Goal: Task Accomplishment & Management: Manage account settings

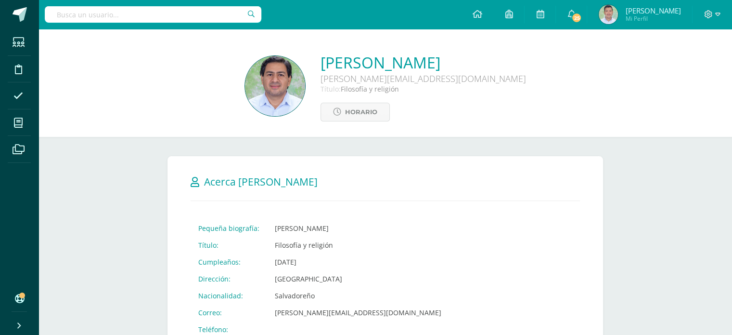
click at [168, 14] on input "text" at bounding box center [153, 14] width 217 height 16
type input "c"
type input "[PERSON_NAME]"
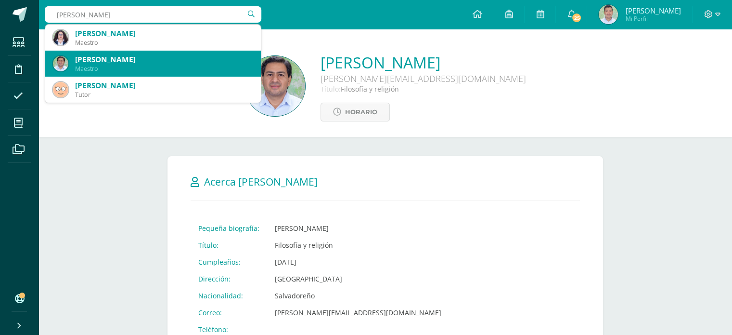
click at [78, 61] on div "[PERSON_NAME]" at bounding box center [164, 59] width 178 height 10
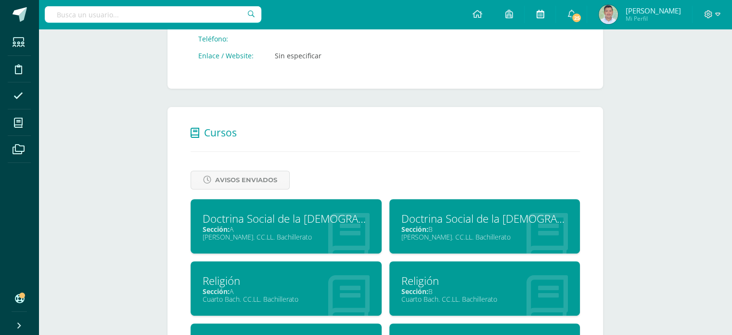
scroll to position [255, 0]
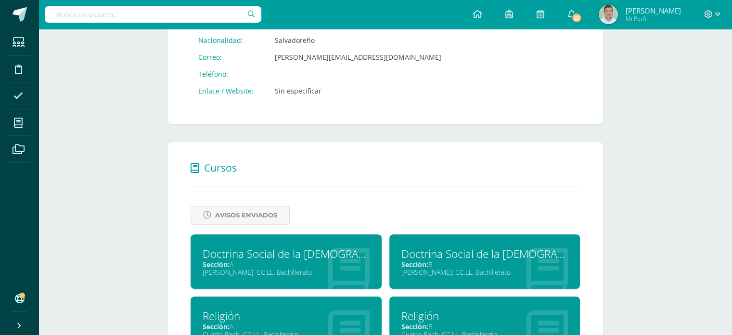
click at [235, 256] on div "Doctrina Social de la Iglesia" at bounding box center [286, 253] width 167 height 15
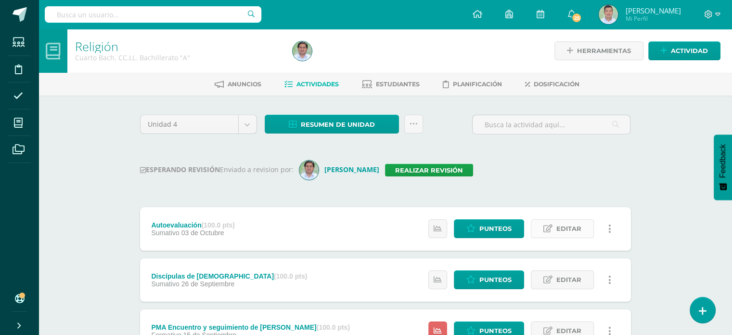
click at [569, 229] on span "Editar" at bounding box center [568, 228] width 25 height 18
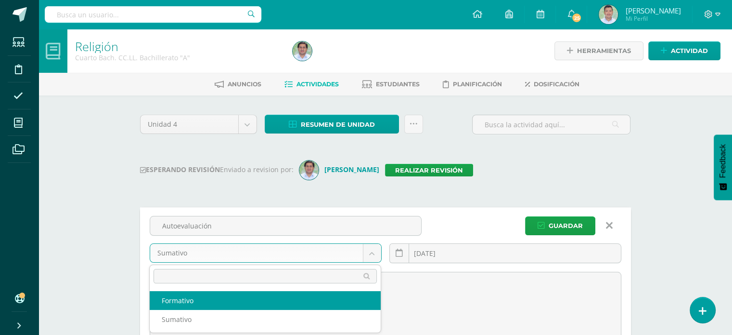
select select "228820"
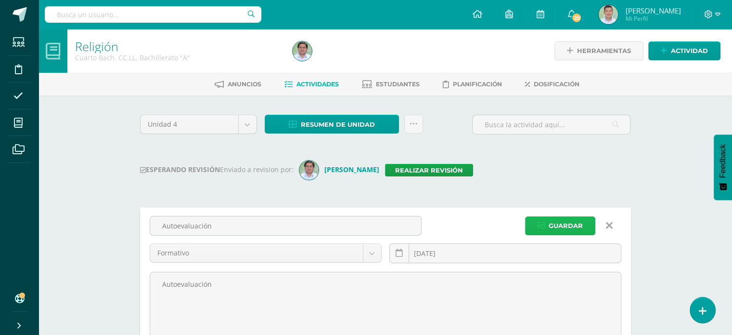
click at [554, 231] on span "Guardar" at bounding box center [566, 226] width 34 height 18
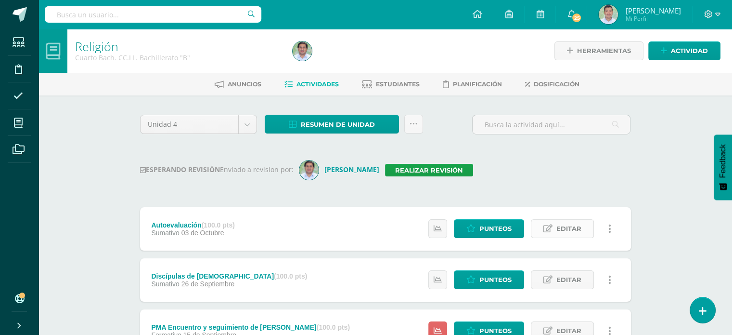
click at [561, 229] on span "Editar" at bounding box center [568, 228] width 25 height 18
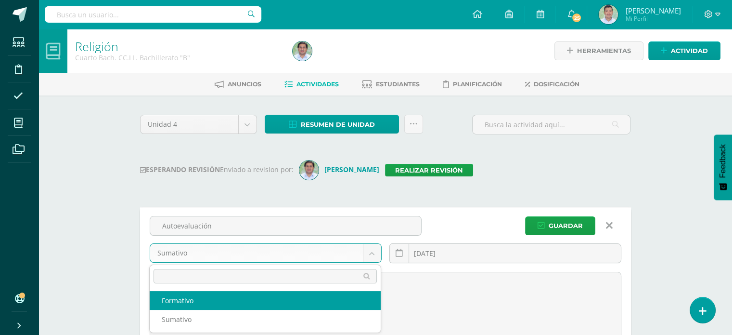
select select "228989"
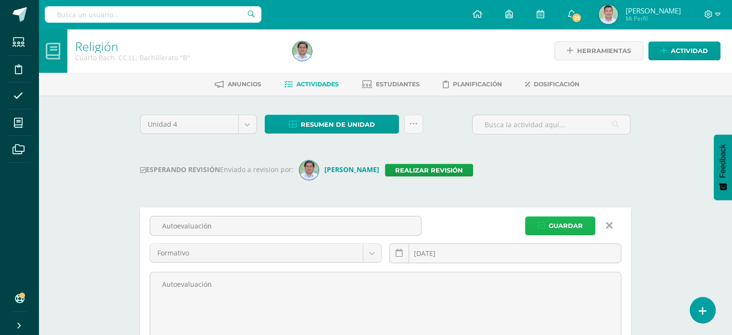
click at [549, 225] on button "Guardar" at bounding box center [560, 225] width 70 height 19
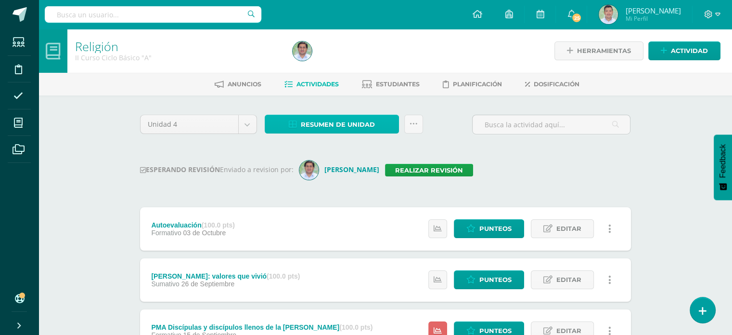
click at [360, 127] on span "Resumen de unidad" at bounding box center [338, 125] width 74 height 18
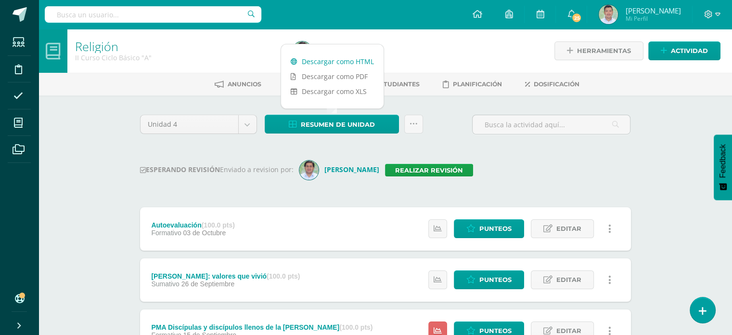
click at [363, 61] on link "Descargar como HTML" at bounding box center [332, 61] width 103 height 15
click at [423, 167] on link "Realizar revisión" at bounding box center [429, 170] width 88 height 13
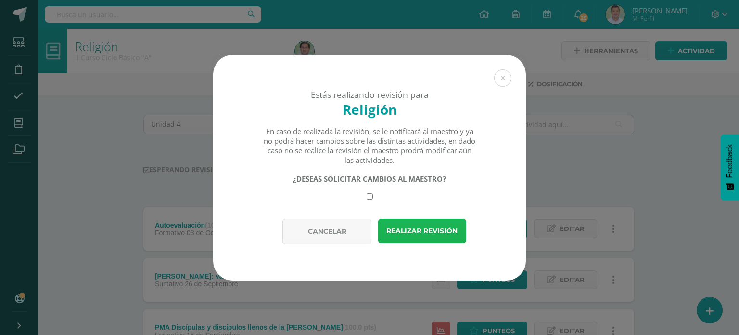
click at [412, 225] on button "Realizar revisión" at bounding box center [422, 231] width 88 height 25
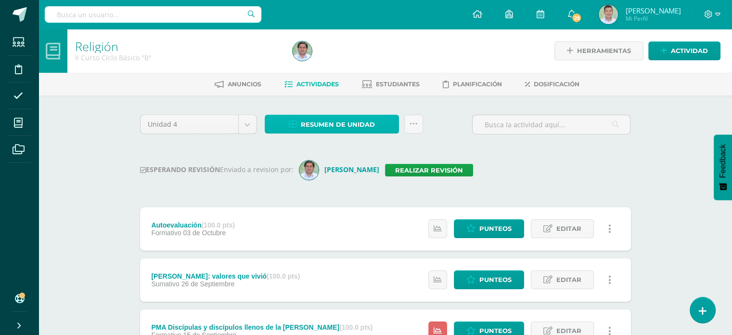
click at [349, 121] on span "Resumen de unidad" at bounding box center [338, 125] width 74 height 18
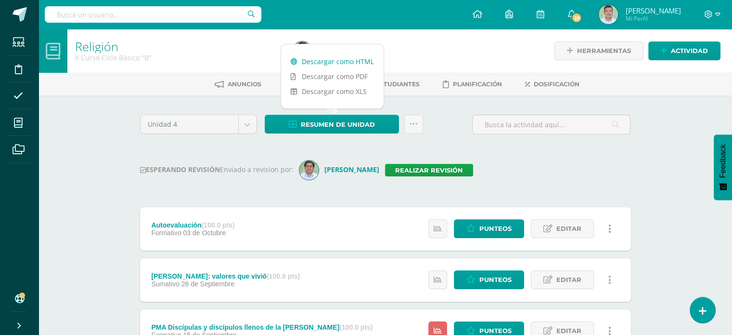
click at [358, 58] on link "Descargar como HTML" at bounding box center [332, 61] width 103 height 15
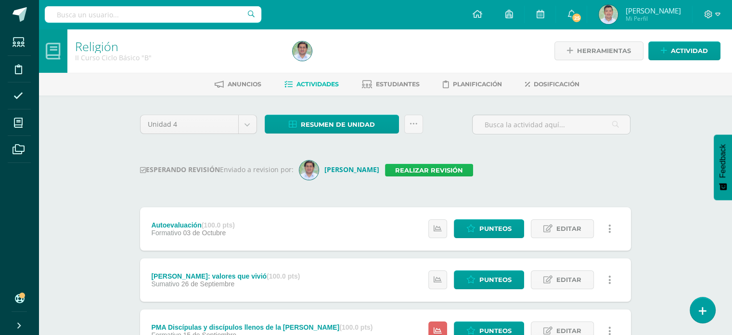
click at [413, 168] on link "Realizar revisión" at bounding box center [429, 170] width 88 height 13
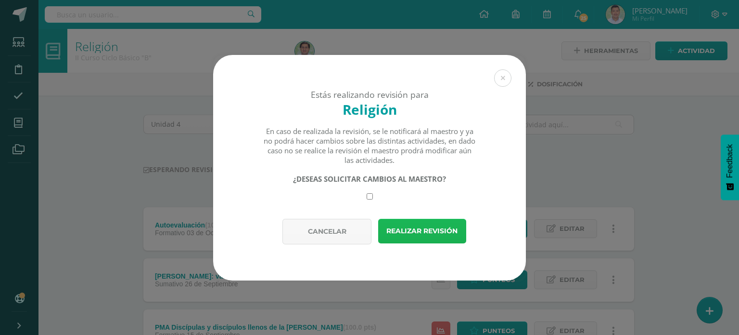
click at [411, 230] on button "Realizar revisión" at bounding box center [422, 231] width 88 height 25
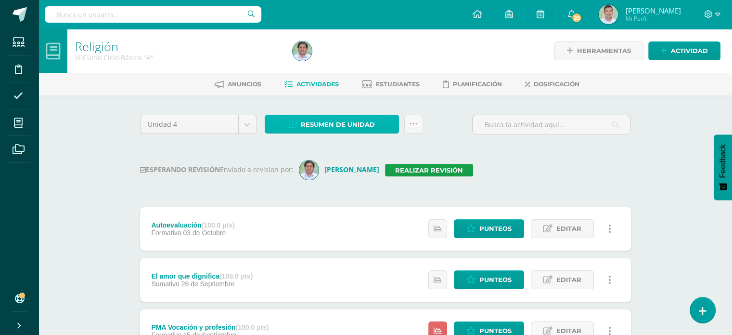
click at [345, 120] on span "Resumen de unidad" at bounding box center [338, 125] width 74 height 18
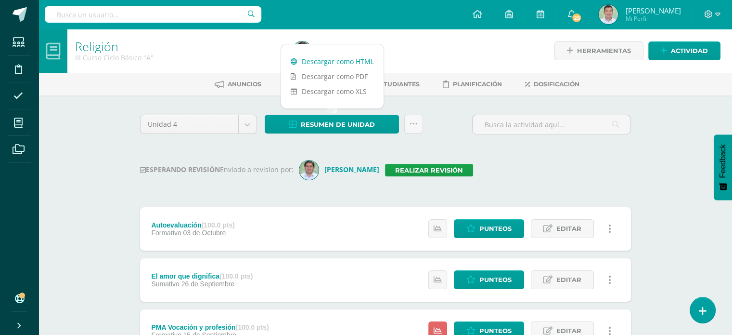
click at [356, 63] on link "Descargar como HTML" at bounding box center [332, 61] width 103 height 15
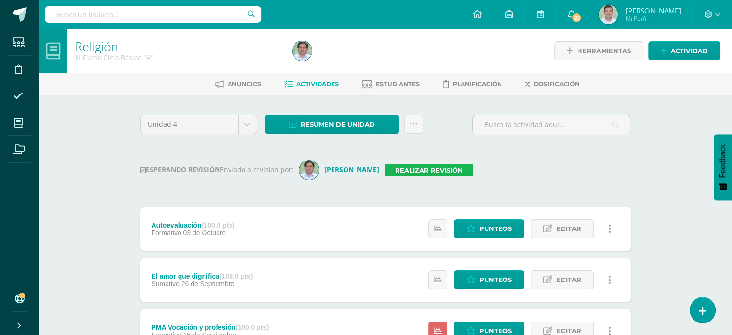
click at [427, 165] on link "Realizar revisión" at bounding box center [429, 170] width 88 height 13
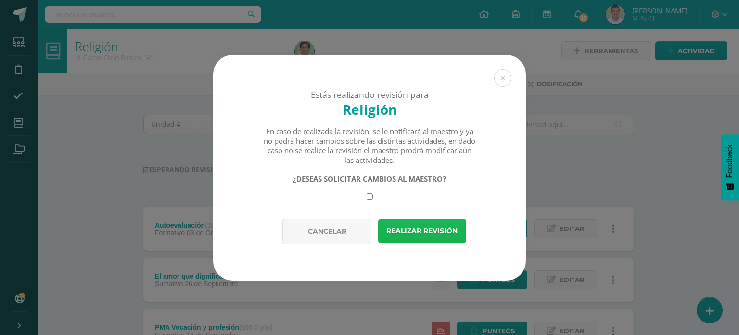
click at [420, 231] on button "Realizar revisión" at bounding box center [422, 231] width 88 height 25
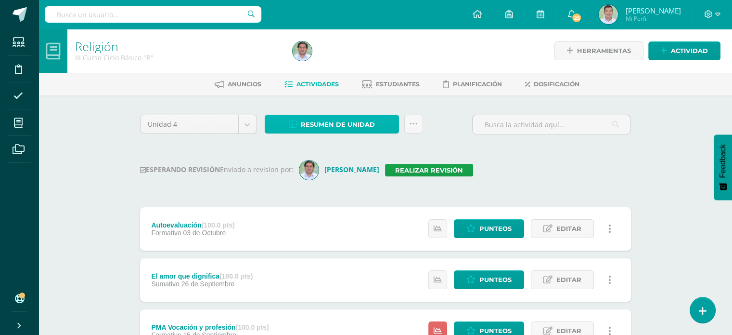
click at [364, 119] on span "Resumen de unidad" at bounding box center [338, 125] width 74 height 18
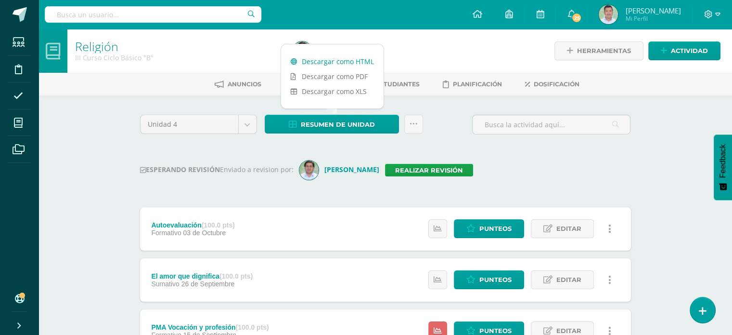
click at [371, 62] on link "Descargar como HTML" at bounding box center [332, 61] width 103 height 15
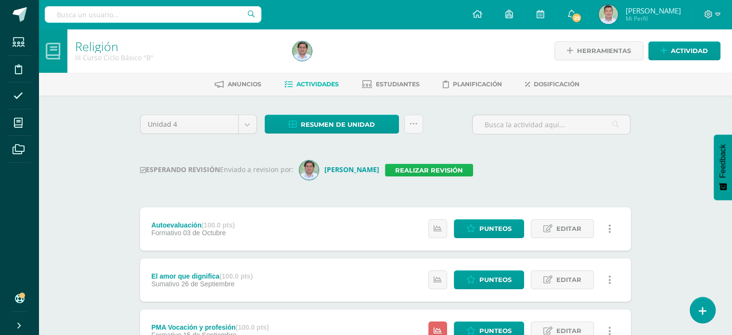
click at [417, 168] on link "Realizar revisión" at bounding box center [429, 170] width 88 height 13
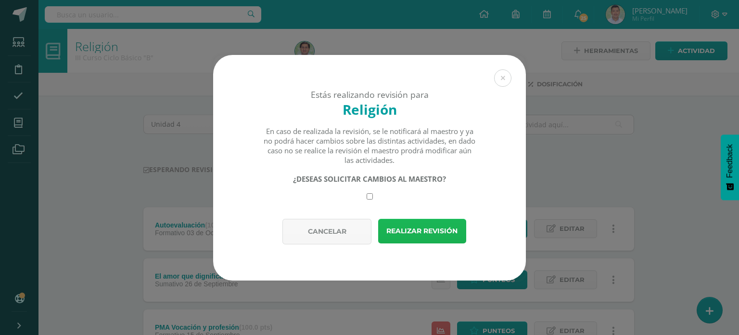
click at [415, 229] on button "Realizar revisión" at bounding box center [422, 231] width 88 height 25
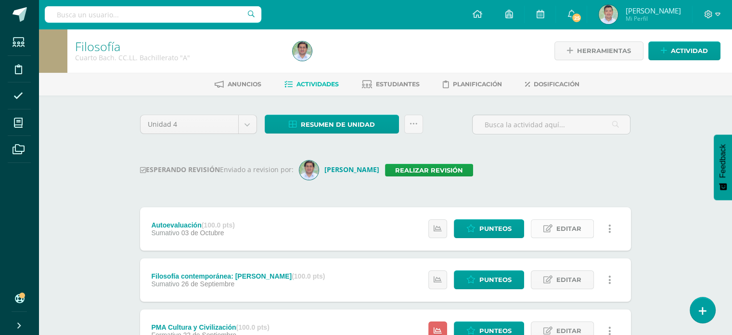
click at [566, 224] on span "Editar" at bounding box center [568, 228] width 25 height 18
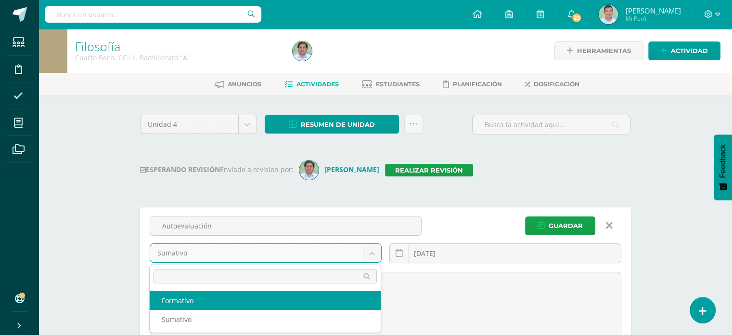
select select "228924"
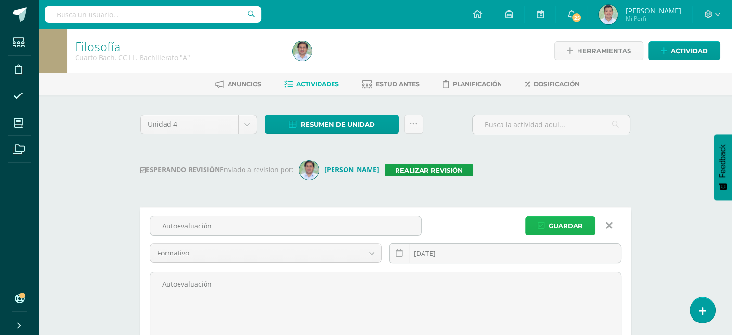
click at [535, 220] on button "Guardar" at bounding box center [560, 225] width 70 height 19
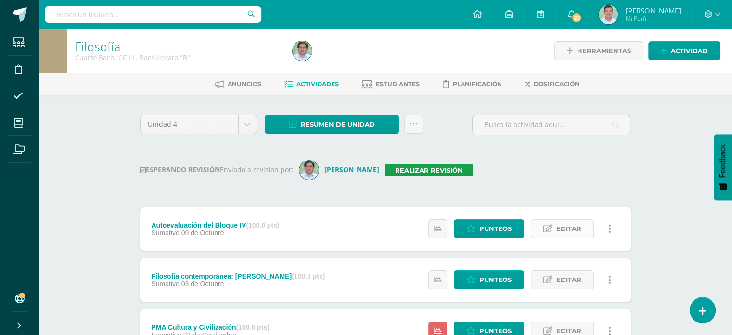
click at [558, 231] on span "Editar" at bounding box center [568, 228] width 25 height 18
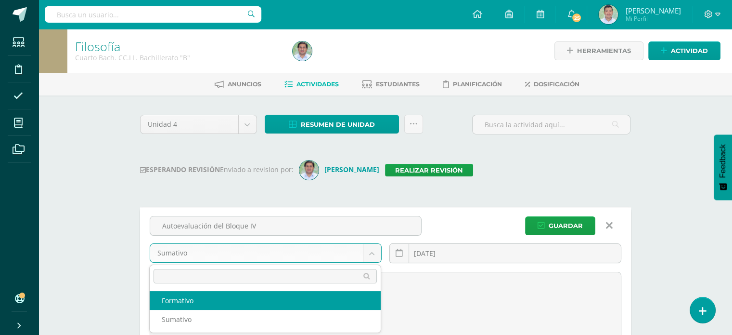
select select "229093"
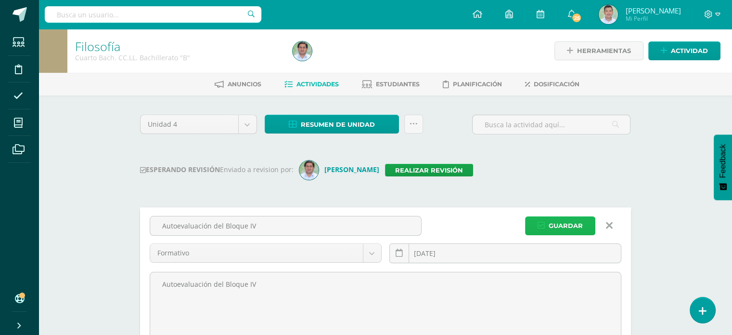
click at [558, 225] on span "Guardar" at bounding box center [566, 226] width 34 height 18
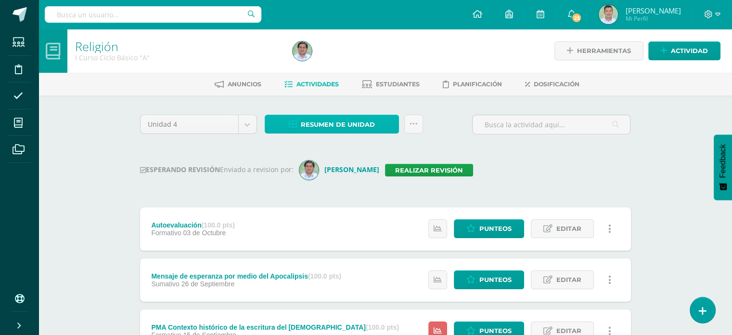
click at [355, 127] on span "Resumen de unidad" at bounding box center [338, 125] width 74 height 18
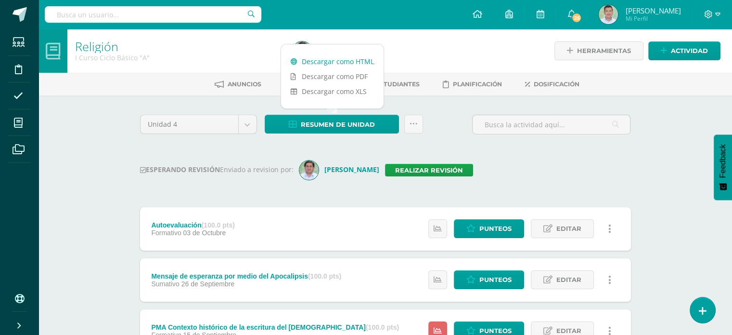
click at [363, 57] on link "Descargar como HTML" at bounding box center [332, 61] width 103 height 15
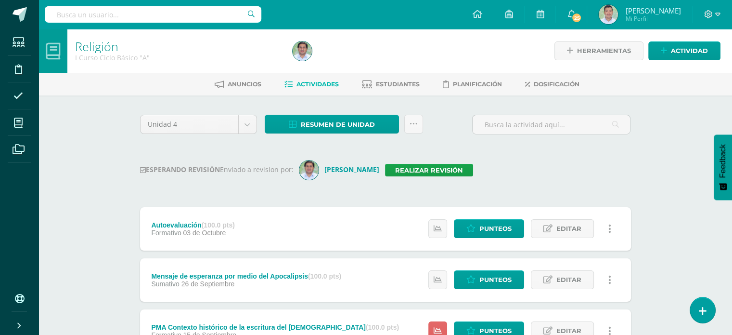
click at [496, 156] on div "Unidad 4 Unidad 1 Unidad 2 Unidad 3 Unidad 4 Resumen de unidad Subir actividade…" at bounding box center [385, 333] width 499 height 436
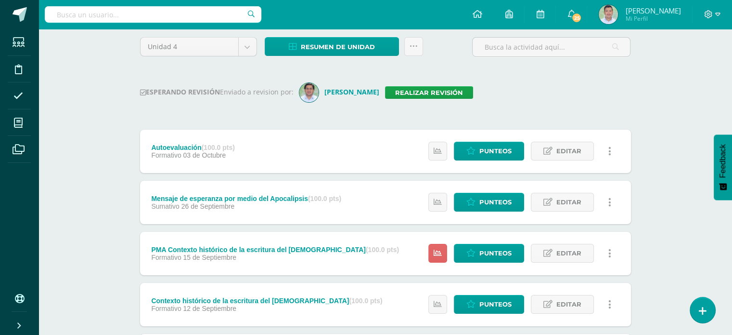
scroll to position [77, 0]
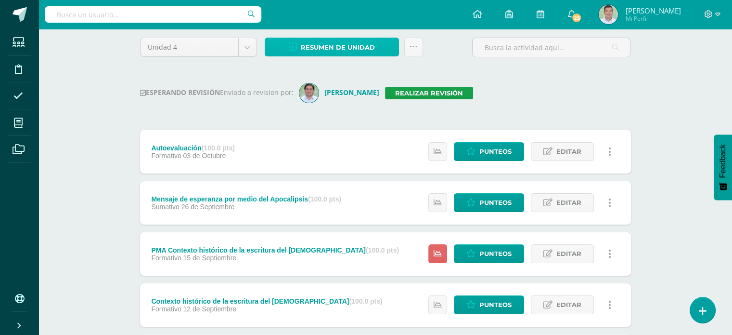
click at [354, 45] on span "Resumen de unidad" at bounding box center [338, 48] width 74 height 18
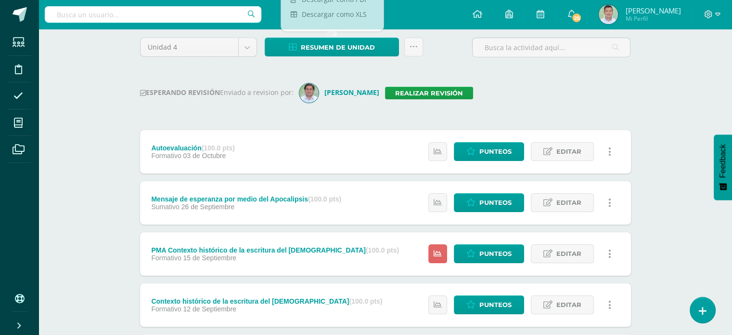
click at [504, 100] on div "ESPERANDO REVISIÓN Enviado a revision por: Carlos Araujo Realizar revisión" at bounding box center [385, 92] width 491 height 19
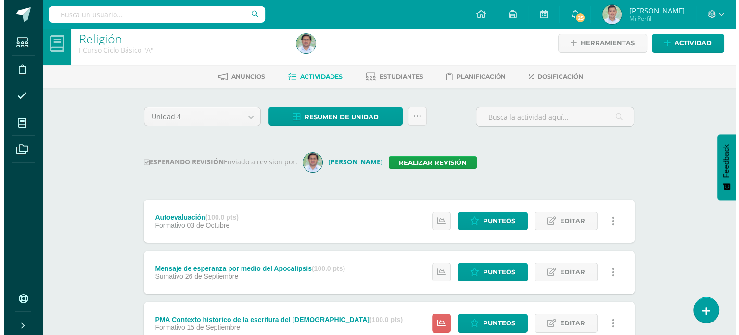
scroll to position [0, 0]
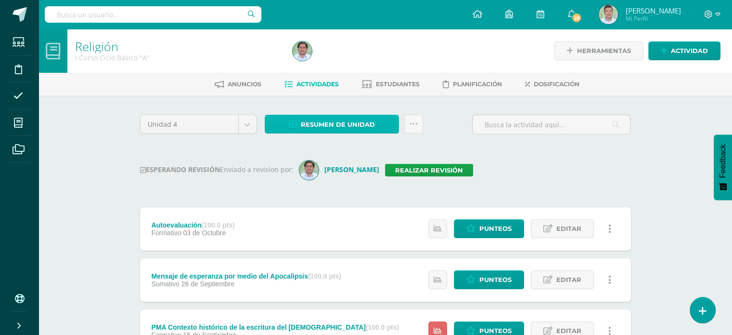
click at [323, 117] on span "Resumen de unidad" at bounding box center [338, 125] width 74 height 18
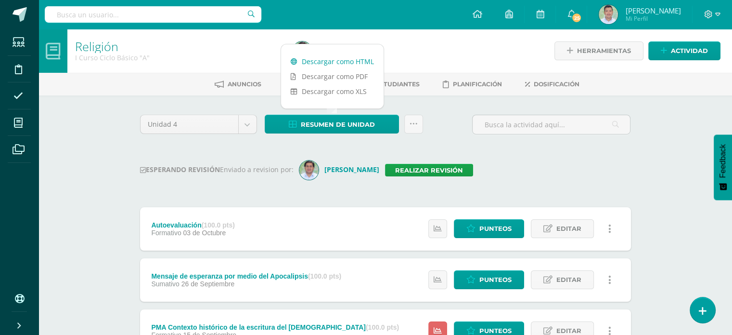
click at [349, 61] on link "Descargar como HTML" at bounding box center [332, 61] width 103 height 15
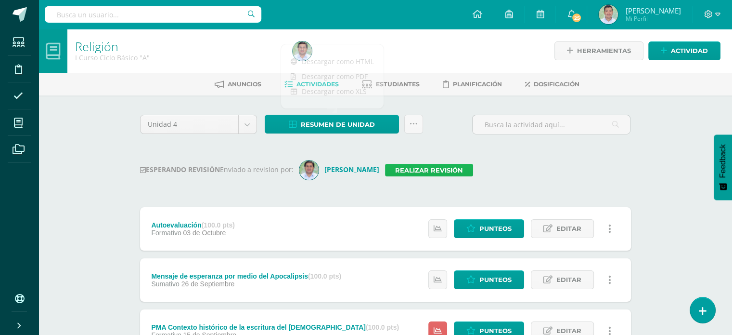
click at [428, 169] on link "Realizar revisión" at bounding box center [429, 170] width 88 height 13
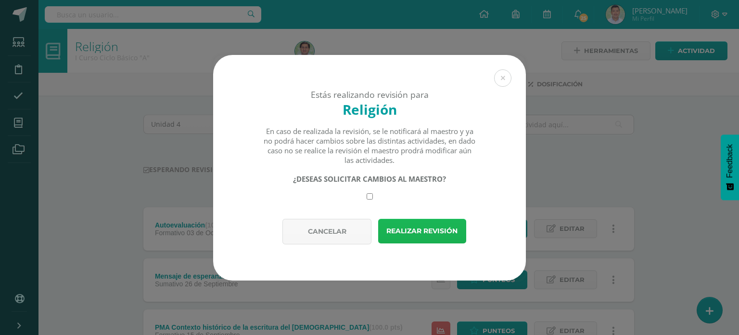
click at [418, 227] on button "Realizar revisión" at bounding box center [422, 231] width 88 height 25
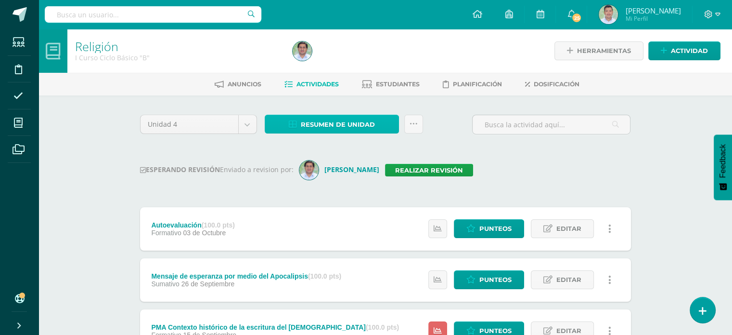
click at [347, 127] on span "Resumen de unidad" at bounding box center [338, 125] width 74 height 18
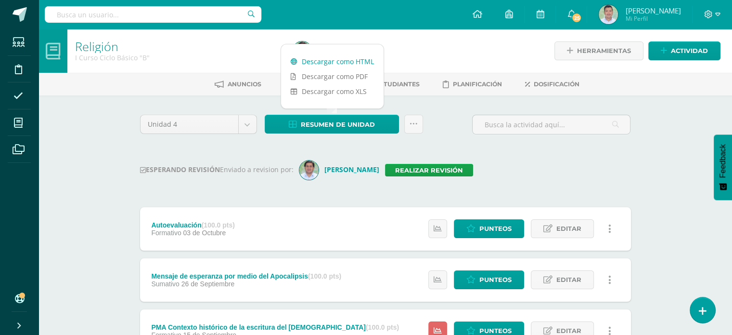
click at [362, 62] on link "Descargar como HTML" at bounding box center [332, 61] width 103 height 15
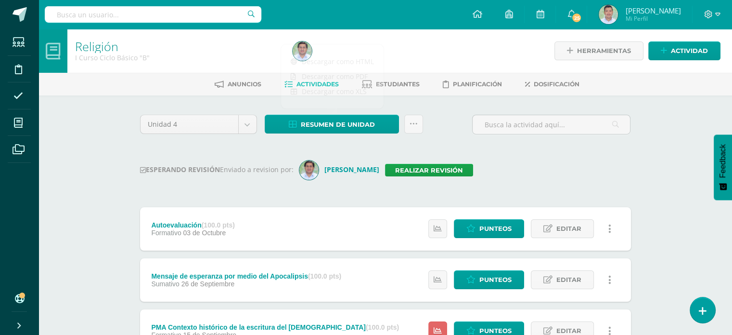
click at [407, 151] on div "Unidad 4 Unidad 1 Unidad 2 Unidad 3 Unidad 4 Resumen de unidad Subir actividade…" at bounding box center [385, 333] width 499 height 436
click at [424, 167] on link "Realizar revisión" at bounding box center [429, 170] width 88 height 13
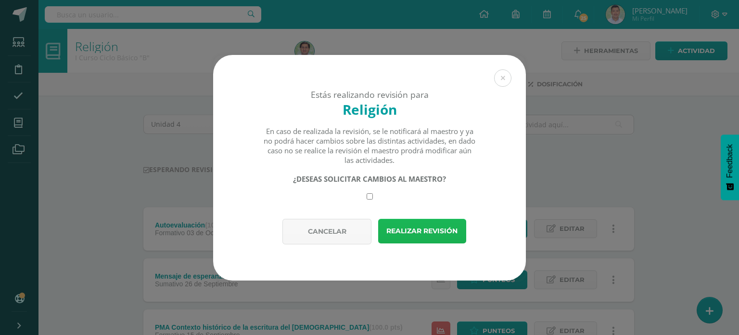
click at [411, 235] on button "Realizar revisión" at bounding box center [422, 231] width 88 height 25
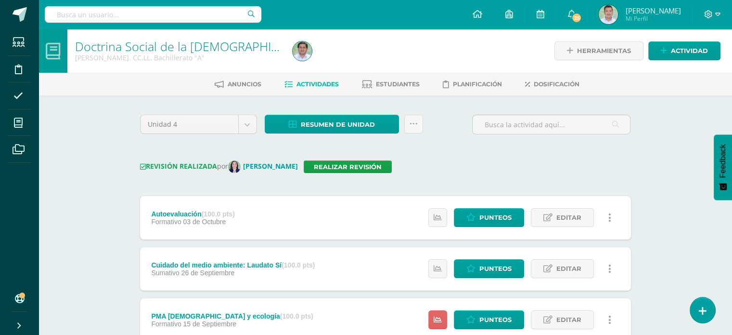
click at [93, 165] on div "Doctrina Social de la [DEMOGRAPHIC_DATA] [PERSON_NAME]. CC.LL. Bachillerato "A"…" at bounding box center [386, 293] width 694 height 529
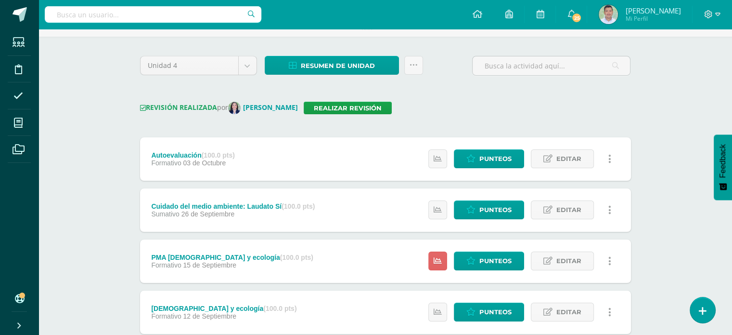
scroll to position [58, 0]
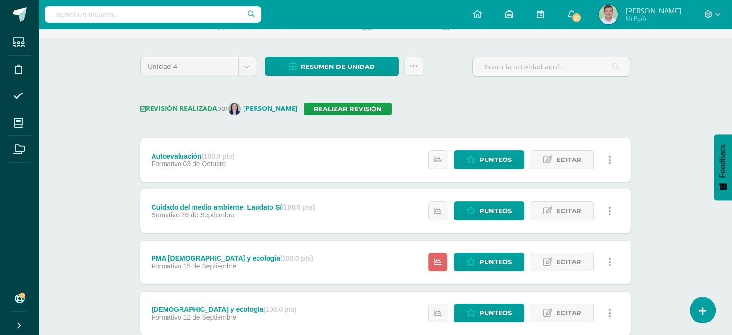
click at [163, 88] on div "Unidad 4 Unidad 1 Unidad 2 Unidad 3 Unidad 4 Resumen de unidad Descargar como H…" at bounding box center [385, 269] width 499 height 425
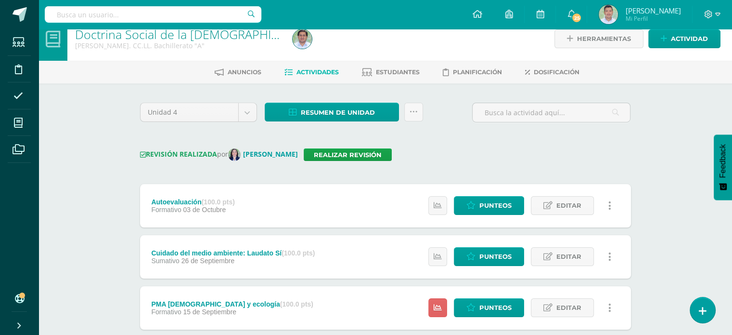
scroll to position [0, 0]
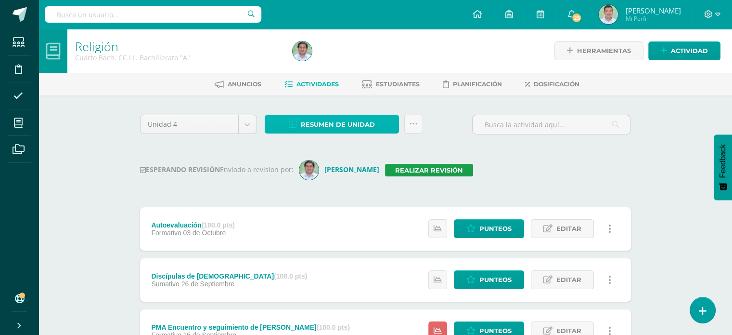
click at [318, 121] on span "Resumen de unidad" at bounding box center [338, 125] width 74 height 18
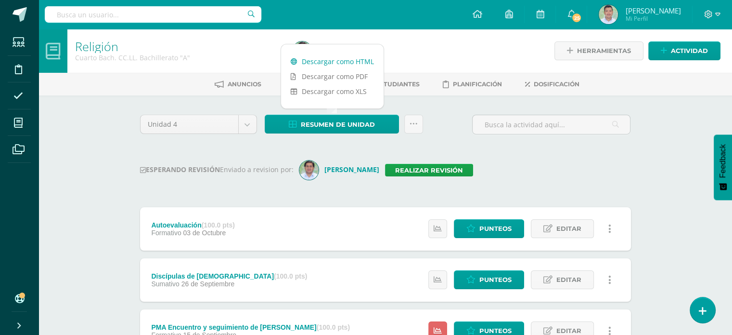
click at [346, 61] on link "Descargar como HTML" at bounding box center [332, 61] width 103 height 15
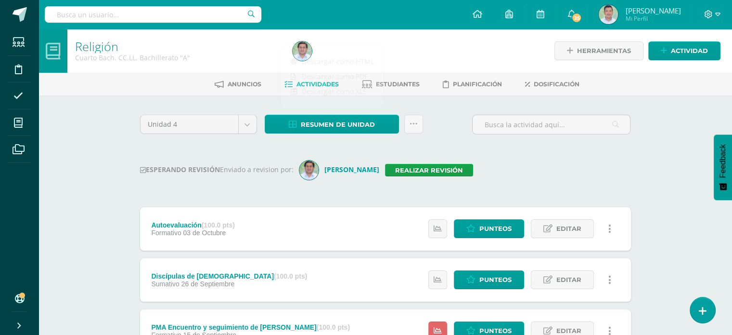
click at [378, 149] on div "Unidad 4 Unidad 1 Unidad 2 Unidad 3 Unidad 4 Resumen de unidad Subir actividade…" at bounding box center [385, 333] width 499 height 436
click at [416, 171] on link "Realizar revisión" at bounding box center [429, 170] width 88 height 13
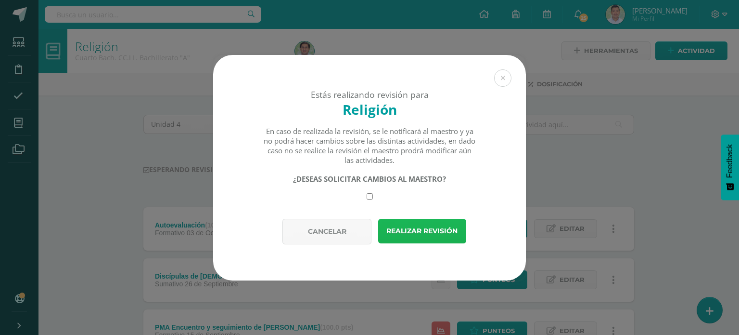
click at [420, 230] on button "Realizar revisión" at bounding box center [422, 231] width 88 height 25
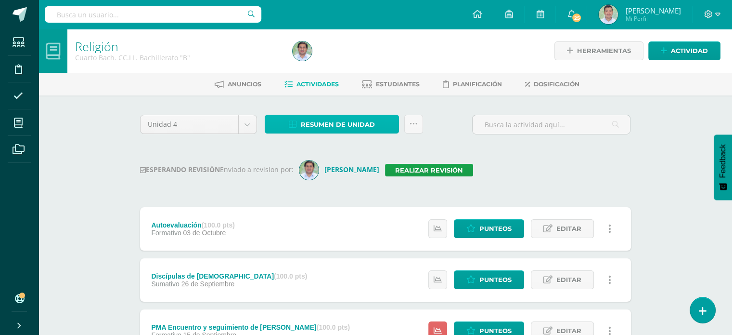
click at [350, 121] on span "Resumen de unidad" at bounding box center [338, 125] width 74 height 18
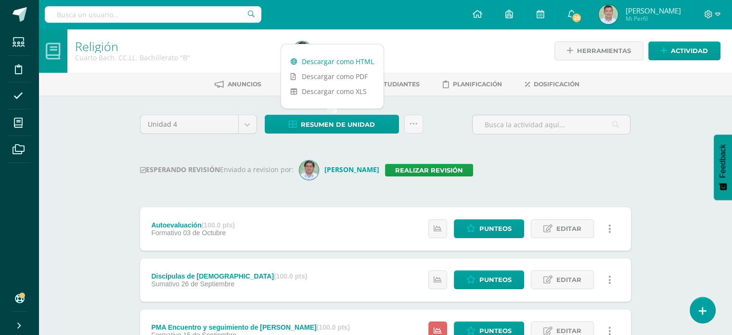
click at [353, 62] on link "Descargar como HTML" at bounding box center [332, 61] width 103 height 15
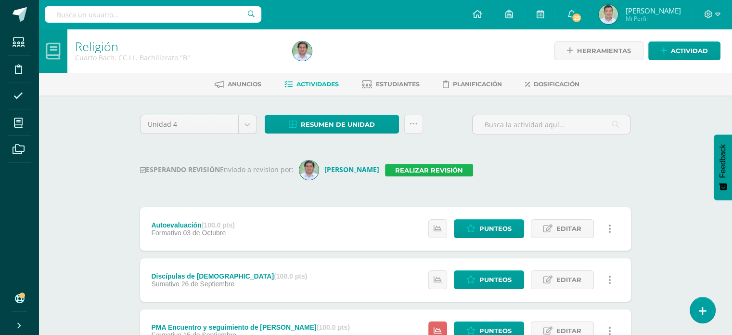
click at [426, 168] on link "Realizar revisión" at bounding box center [429, 170] width 88 height 13
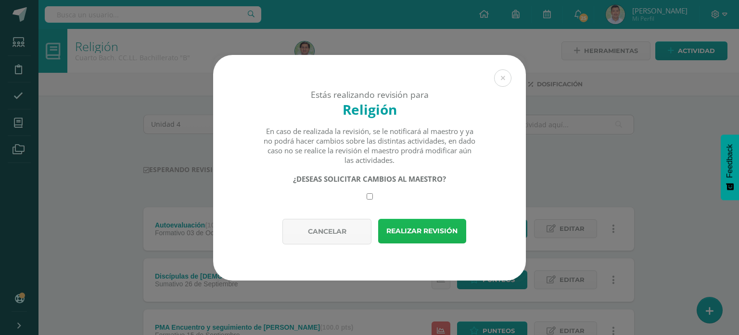
click at [416, 228] on button "Realizar revisión" at bounding box center [422, 231] width 88 height 25
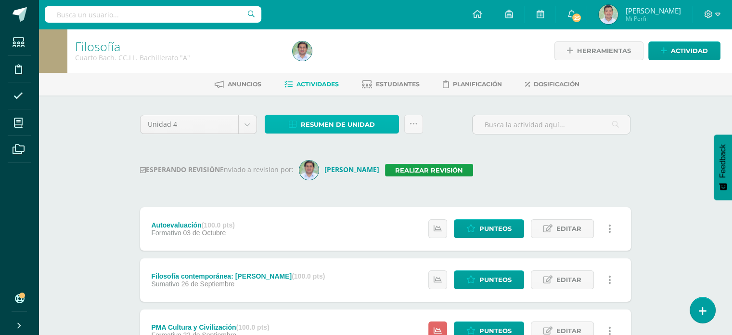
click at [355, 127] on span "Resumen de unidad" at bounding box center [338, 125] width 74 height 18
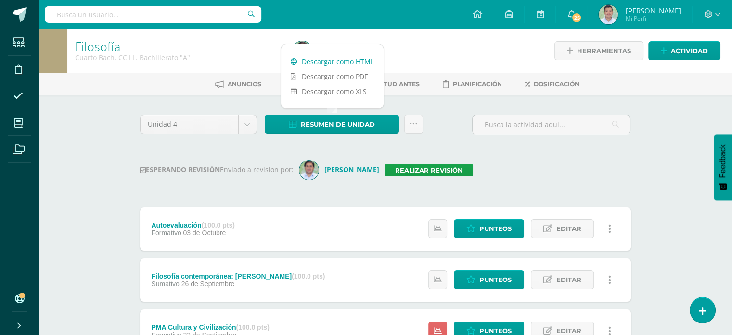
click at [358, 58] on link "Descargar como HTML" at bounding box center [332, 61] width 103 height 15
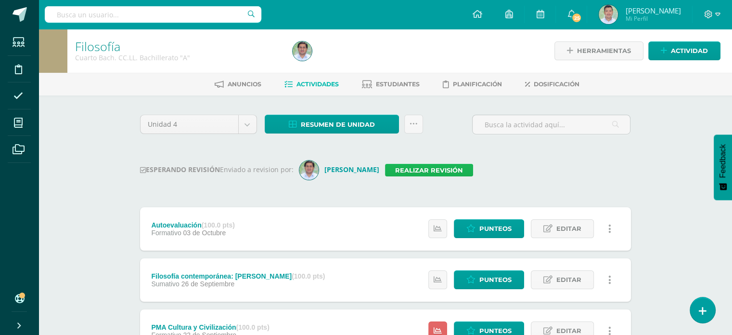
click at [427, 166] on link "Realizar revisión" at bounding box center [429, 170] width 88 height 13
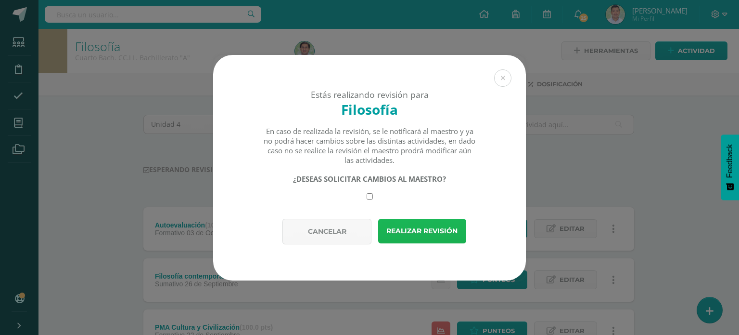
click at [425, 235] on button "Realizar revisión" at bounding box center [422, 231] width 88 height 25
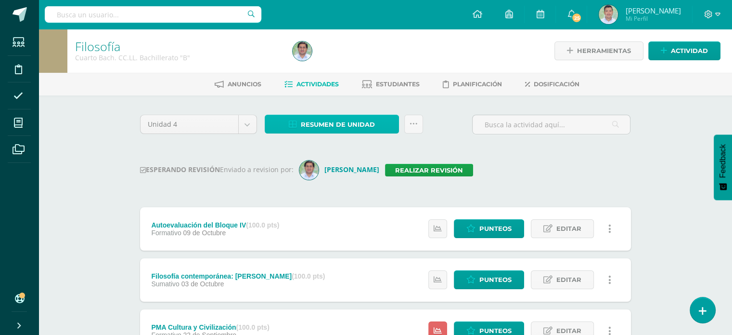
click at [370, 115] on link "Resumen de unidad" at bounding box center [332, 124] width 134 height 19
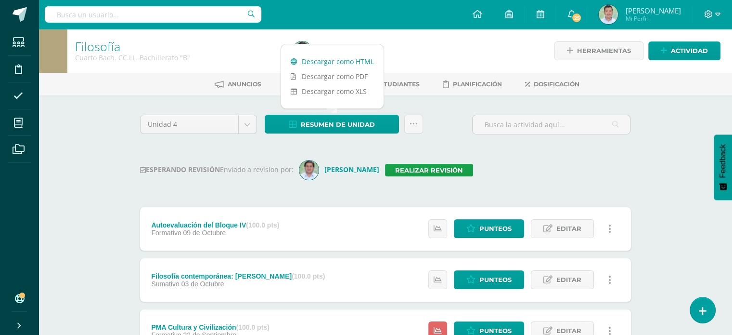
click at [363, 59] on link "Descargar como HTML" at bounding box center [332, 61] width 103 height 15
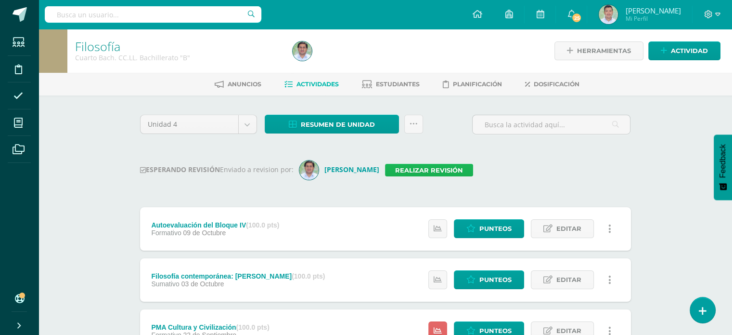
click at [416, 170] on link "Realizar revisión" at bounding box center [429, 170] width 88 height 13
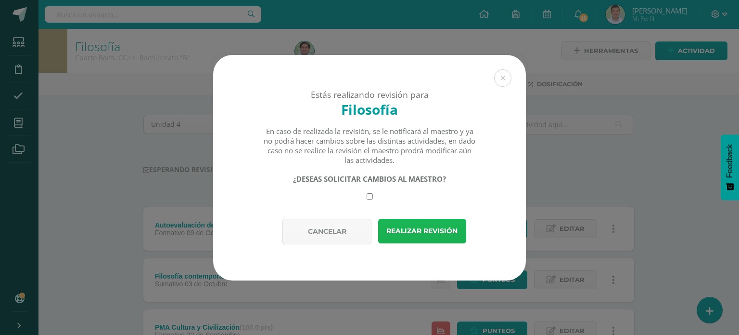
click at [427, 227] on button "Realizar revisión" at bounding box center [422, 231] width 88 height 25
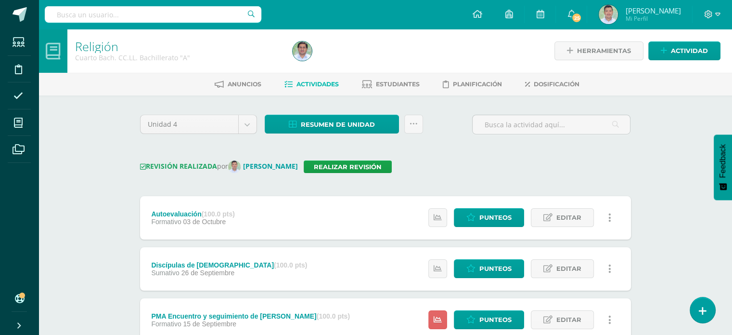
click at [103, 238] on div "Religión Cuarto [PERSON_NAME]. CC.LL. Bachillerato "A" Herramientas Detalle de …" at bounding box center [386, 293] width 694 height 529
click at [416, 128] on link at bounding box center [413, 124] width 19 height 19
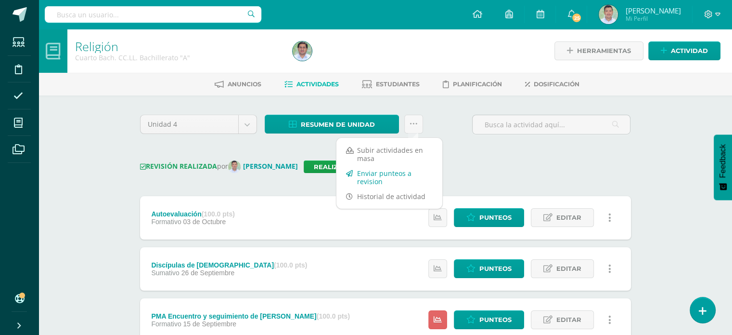
click at [375, 179] on link "Enviar punteos a revision" at bounding box center [389, 177] width 106 height 23
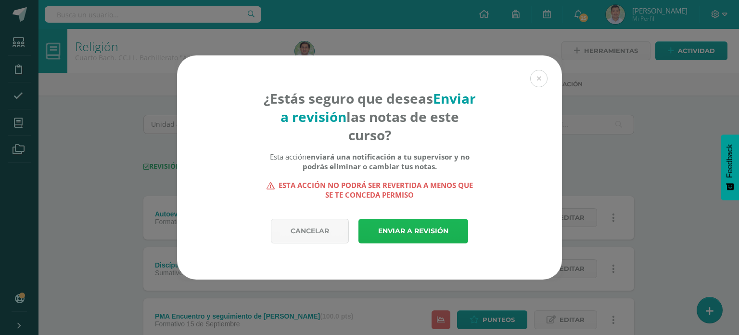
click at [408, 229] on link "Enviar a revisión" at bounding box center [414, 231] width 110 height 25
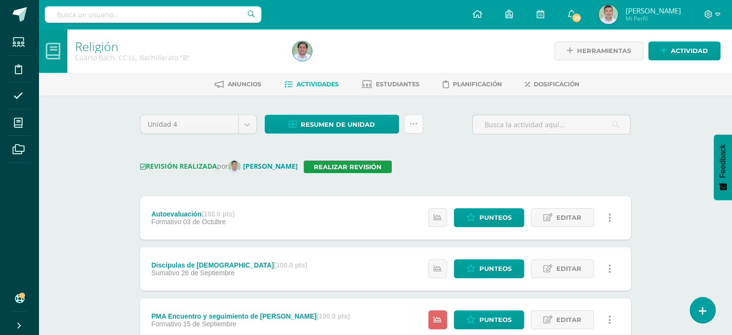
click at [412, 129] on link at bounding box center [413, 124] width 19 height 19
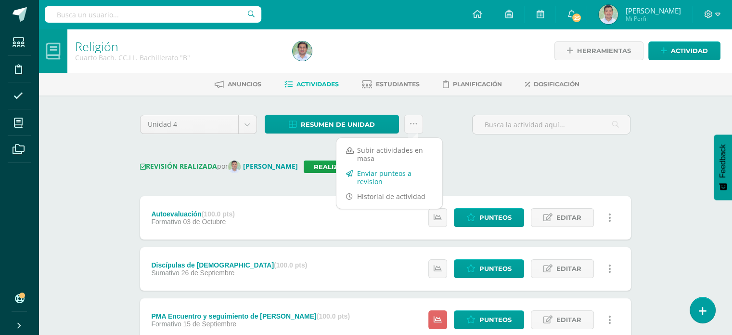
click at [383, 173] on link "Enviar punteos a revision" at bounding box center [389, 177] width 106 height 23
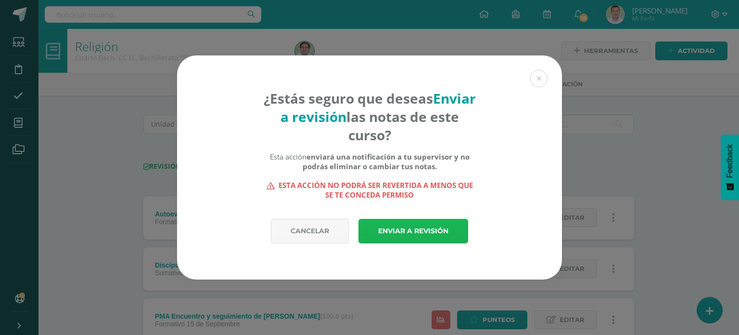
click at [406, 228] on link "Enviar a revisión" at bounding box center [414, 231] width 110 height 25
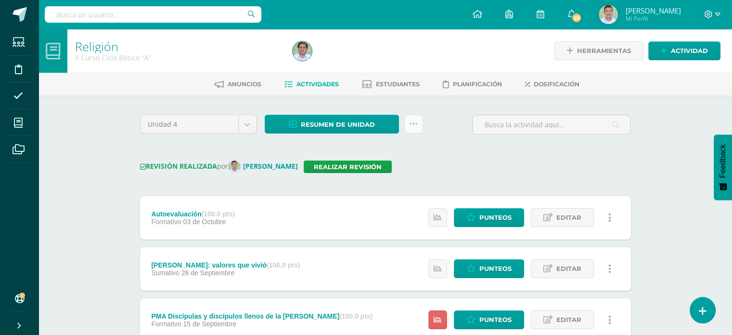
click at [417, 123] on link at bounding box center [413, 124] width 19 height 19
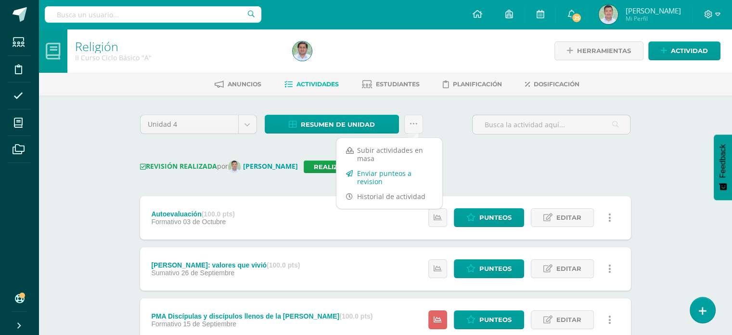
click at [375, 175] on link "Enviar punteos a revision" at bounding box center [389, 177] width 106 height 23
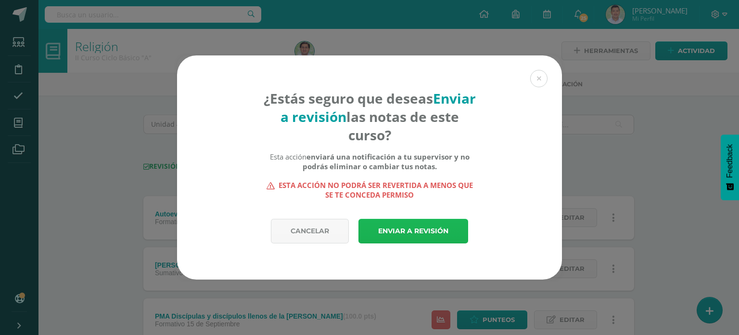
click at [425, 233] on link "Enviar a revisión" at bounding box center [414, 231] width 110 height 25
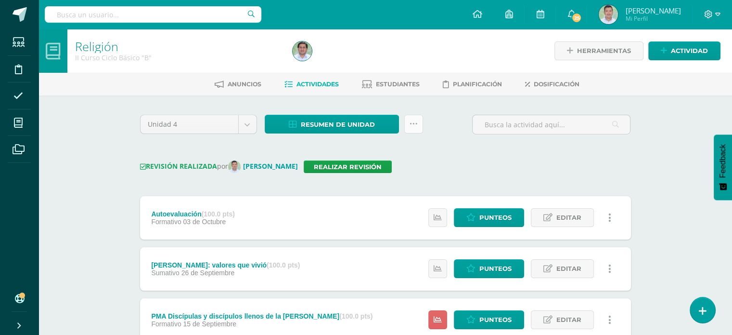
click at [415, 122] on icon at bounding box center [414, 124] width 8 height 8
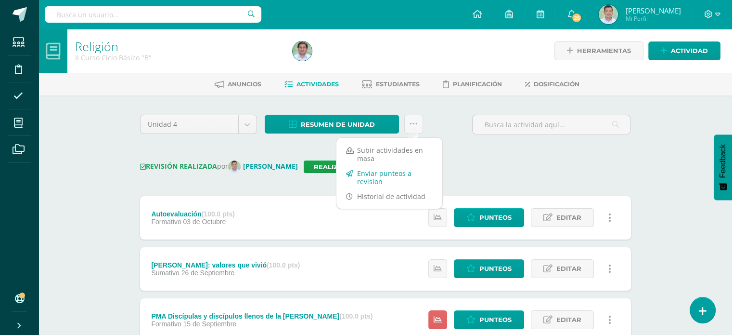
click at [390, 170] on link "Enviar punteos a revision" at bounding box center [389, 177] width 106 height 23
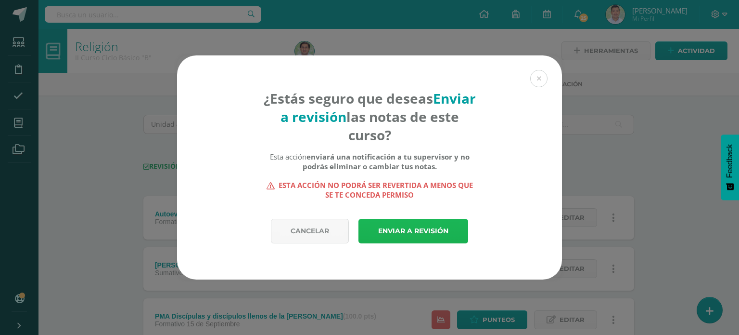
click at [410, 230] on link "Enviar a revisión" at bounding box center [414, 231] width 110 height 25
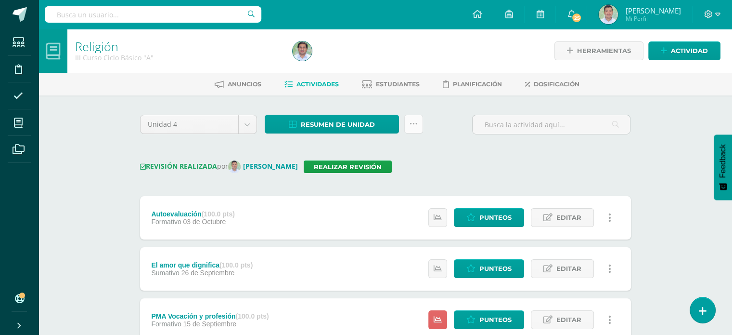
click at [417, 122] on icon at bounding box center [414, 124] width 8 height 8
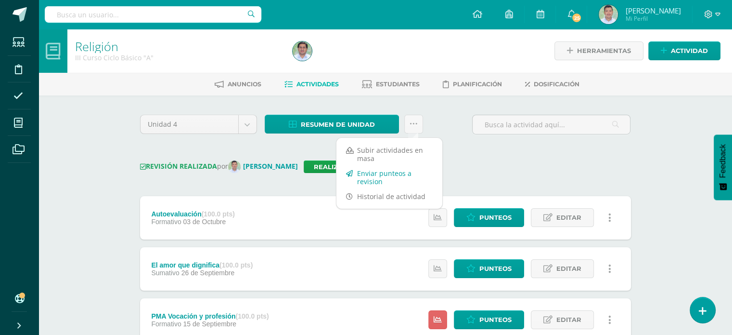
click at [387, 175] on link "Enviar punteos a revision" at bounding box center [389, 177] width 106 height 23
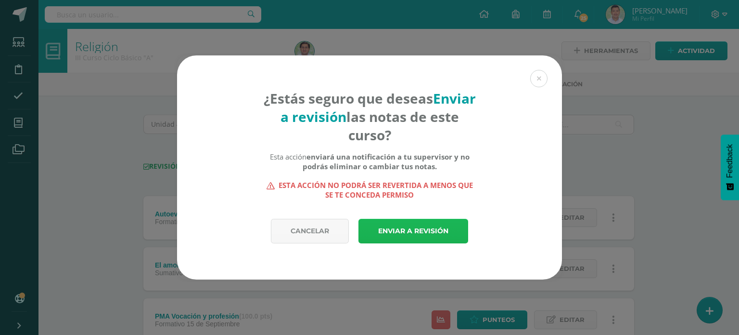
click at [406, 229] on link "Enviar a revisión" at bounding box center [414, 231] width 110 height 25
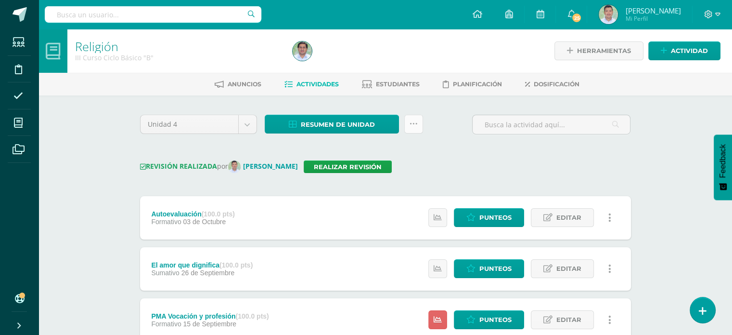
click at [417, 124] on link at bounding box center [413, 124] width 19 height 19
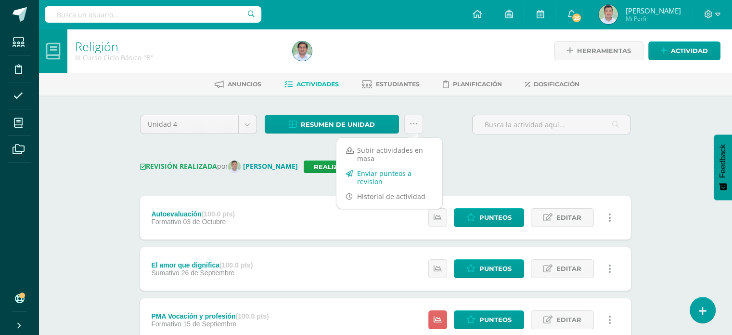
click at [389, 173] on link "Enviar punteos a revision" at bounding box center [389, 177] width 106 height 23
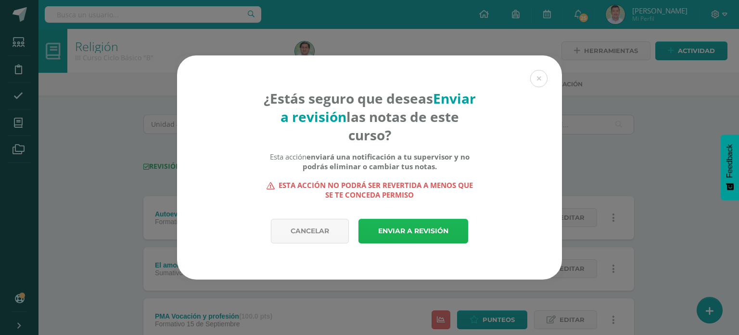
click at [406, 233] on link "Enviar a revisión" at bounding box center [414, 231] width 110 height 25
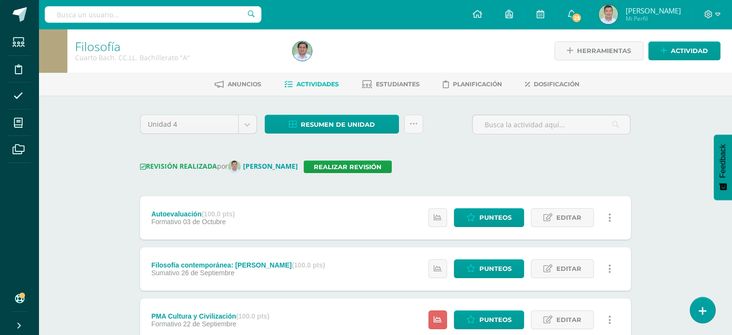
click at [414, 124] on icon at bounding box center [414, 124] width 8 height 8
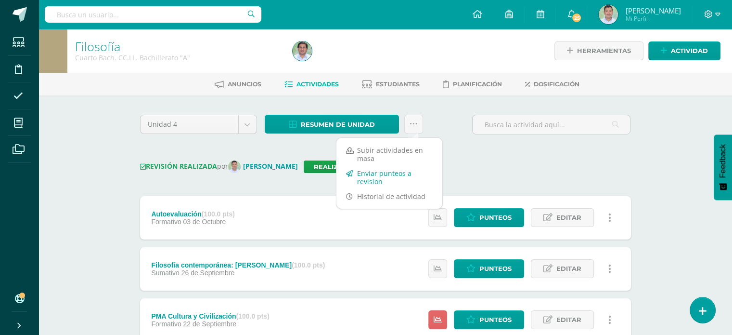
click at [380, 173] on link "Enviar punteos a revision" at bounding box center [389, 177] width 106 height 23
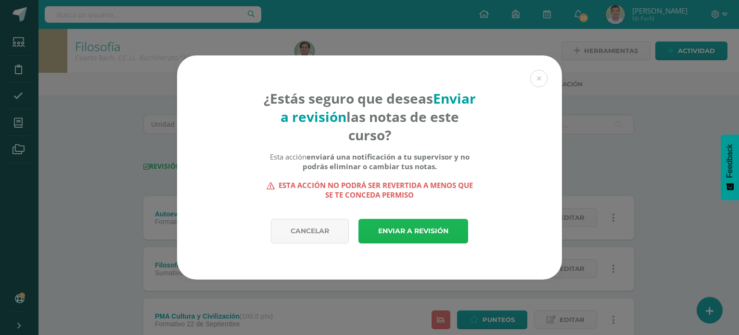
click at [414, 229] on link "Enviar a revisión" at bounding box center [414, 231] width 110 height 25
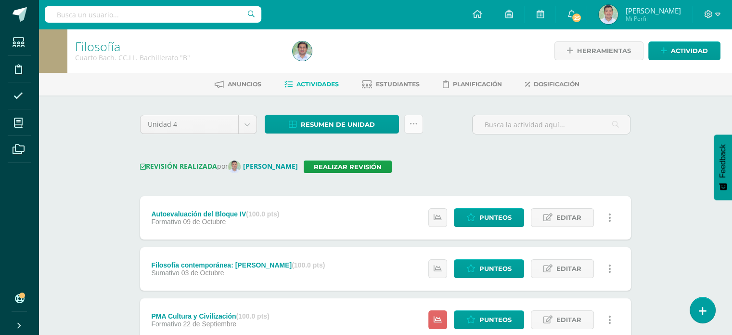
click at [419, 122] on link at bounding box center [413, 124] width 19 height 19
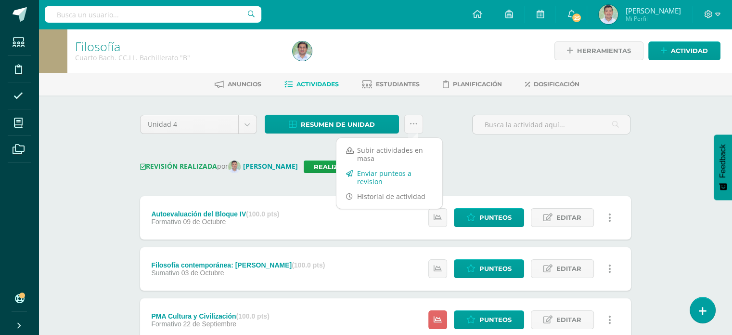
click at [384, 178] on link "Enviar punteos a revision" at bounding box center [389, 177] width 106 height 23
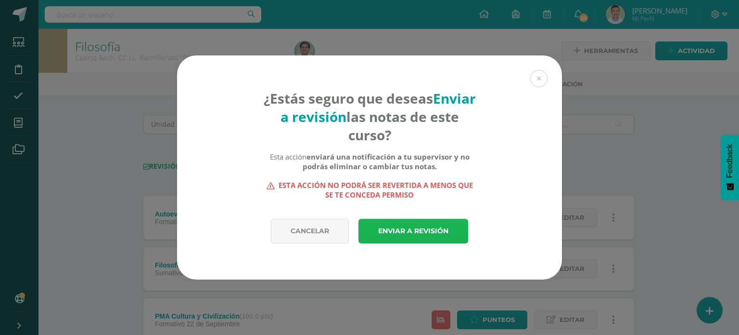
click at [413, 234] on link "Enviar a revisión" at bounding box center [414, 231] width 110 height 25
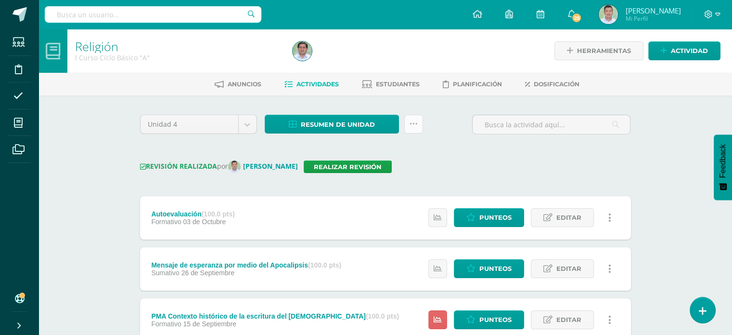
click at [414, 125] on icon at bounding box center [414, 124] width 8 height 8
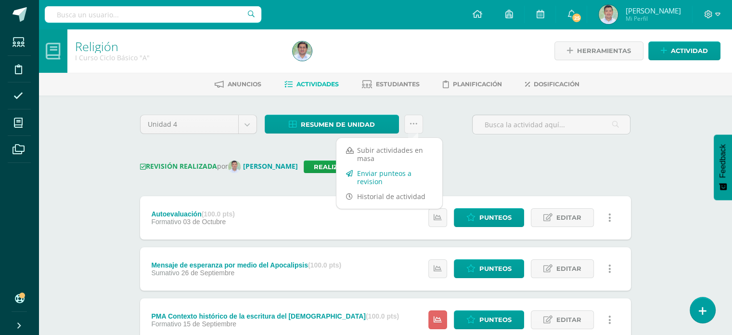
click at [385, 176] on link "Enviar punteos a revision" at bounding box center [389, 177] width 106 height 23
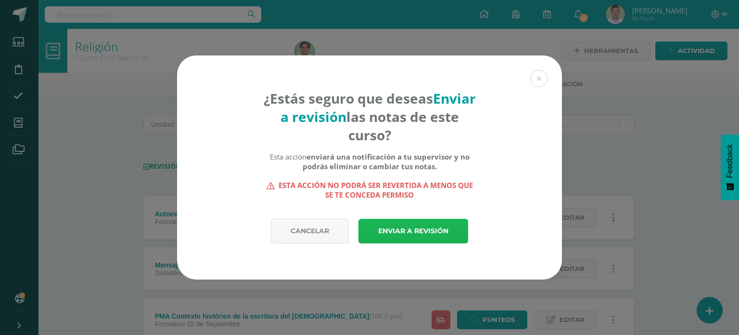
click at [404, 236] on link "Enviar a revisión" at bounding box center [414, 231] width 110 height 25
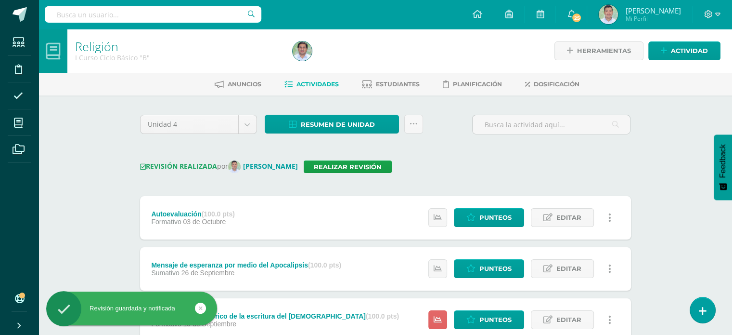
click at [455, 158] on div "Unidad 4 Unidad 1 Unidad 2 Unidad 3 Unidad 4 Resumen de unidad Descargar como H…" at bounding box center [385, 327] width 499 height 425
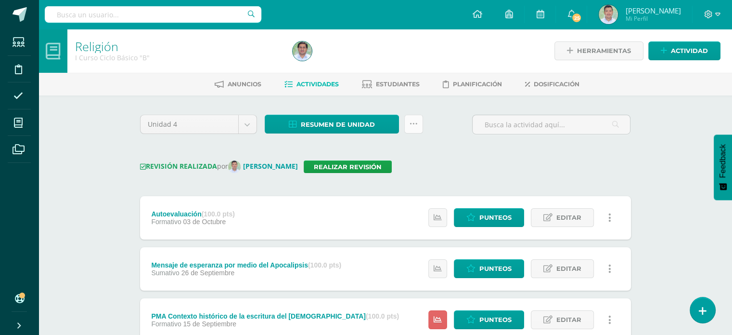
click at [414, 123] on icon at bounding box center [414, 124] width 8 height 8
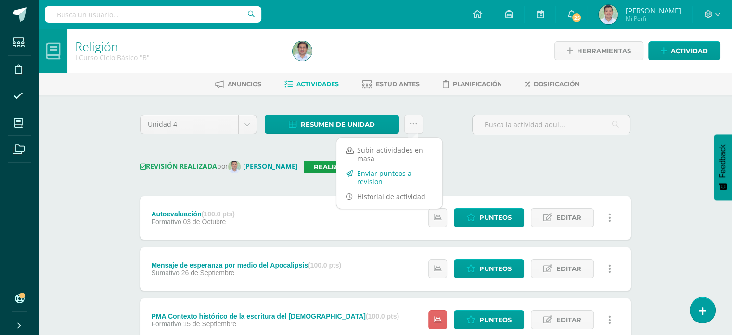
click at [381, 173] on link "Enviar punteos a revision" at bounding box center [389, 177] width 106 height 23
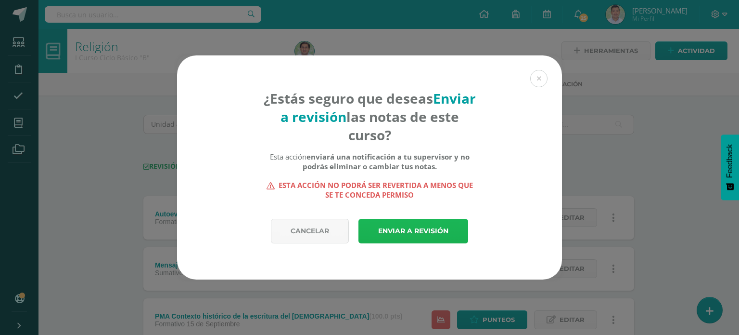
click at [409, 231] on link "Enviar a revisión" at bounding box center [414, 231] width 110 height 25
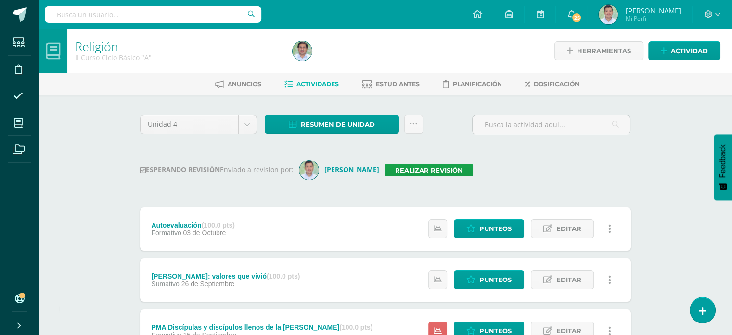
click at [460, 122] on div "Unidad 4 Unidad 1 Unidad 2 Unidad 3 Unidad 4 Resumen de unidad Descargar como H…" at bounding box center [385, 128] width 499 height 27
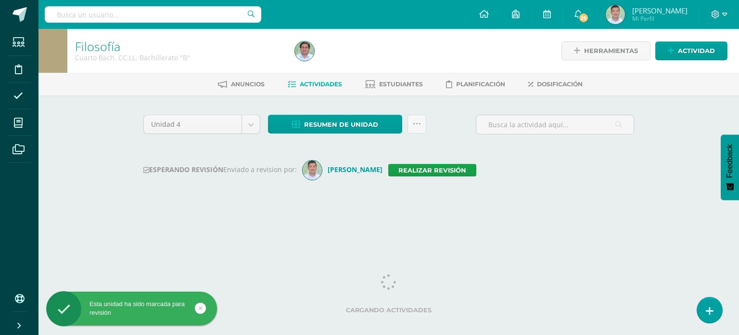
click at [459, 115] on div "Unidad 4 Unidad 1 Unidad 2 Unidad 3 Unidad 4 Resumen de unidad Descargar como H…" at bounding box center [389, 128] width 499 height 27
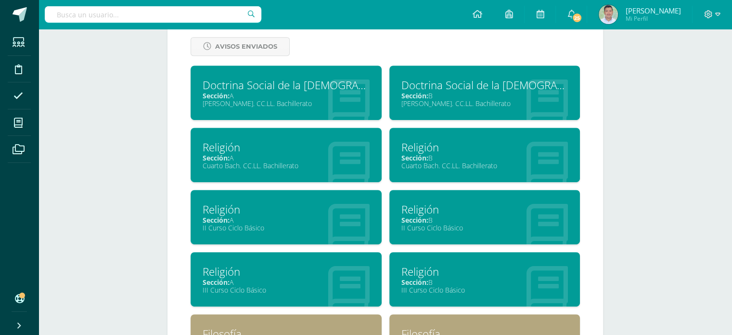
click at [154, 111] on div "Cancelar Guardar Acerca de Carlos Pequeña biografía: Carlos Araujo Título: Filo…" at bounding box center [385, 93] width 474 height 760
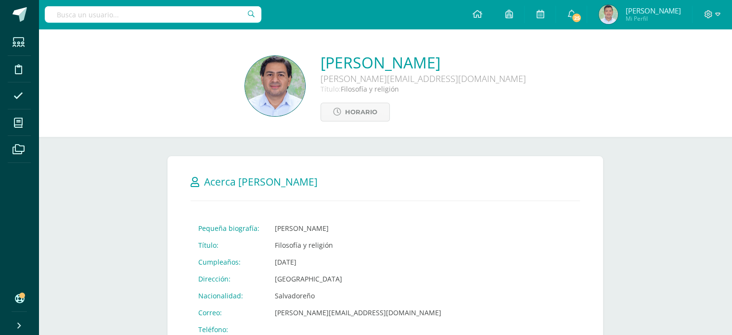
click at [180, 19] on input "text" at bounding box center [153, 14] width 217 height 16
type input "fabiola"
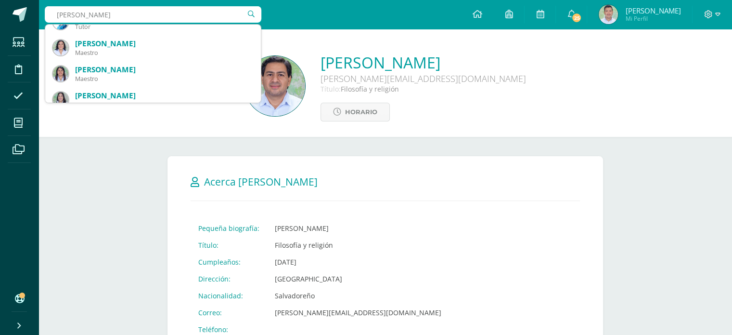
scroll to position [250, 0]
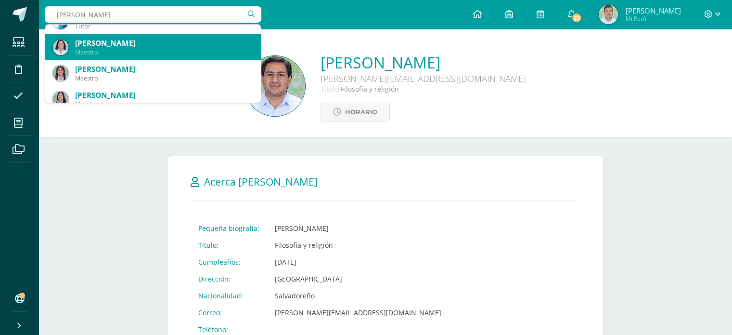
click at [186, 44] on div "Nancy Fabiola Gómez Martinez" at bounding box center [164, 43] width 178 height 10
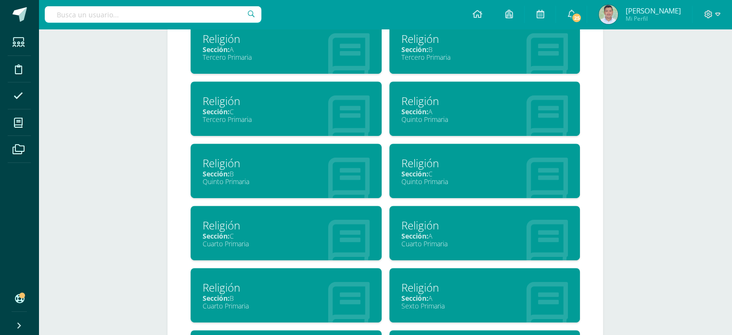
scroll to position [462, 0]
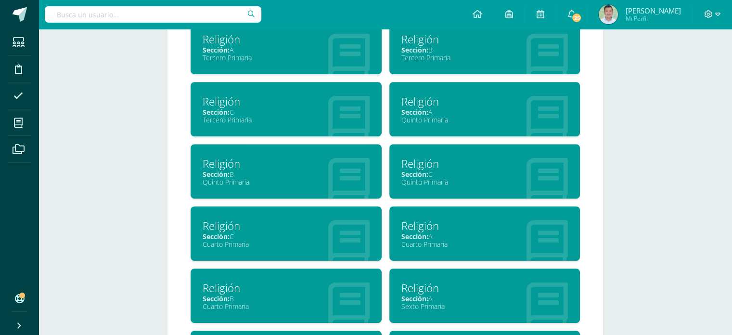
click at [161, 189] on div "Cancelar Guardar Acerca de Nancy Fabiola Pequeña biografía: Sin especificar Tít…" at bounding box center [385, 47] width 474 height 760
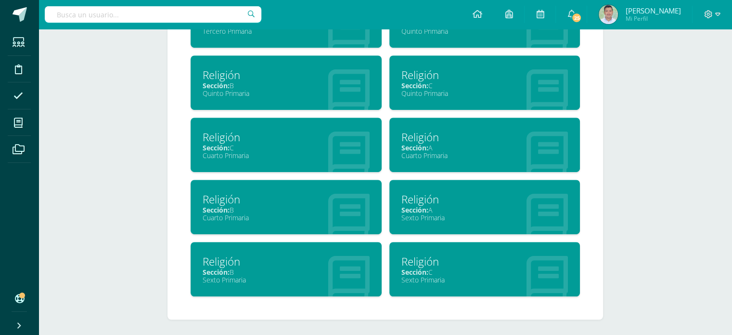
scroll to position [555, 0]
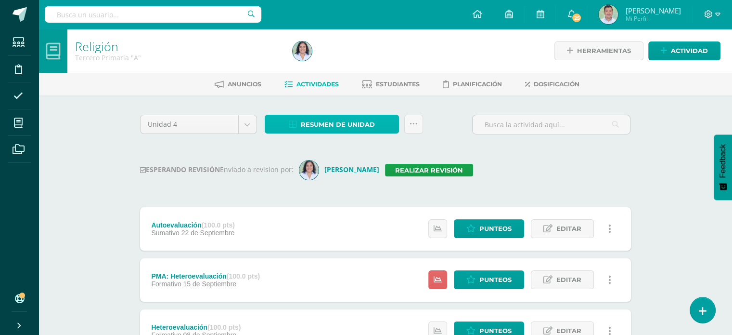
click at [333, 123] on span "Resumen de unidad" at bounding box center [338, 125] width 74 height 18
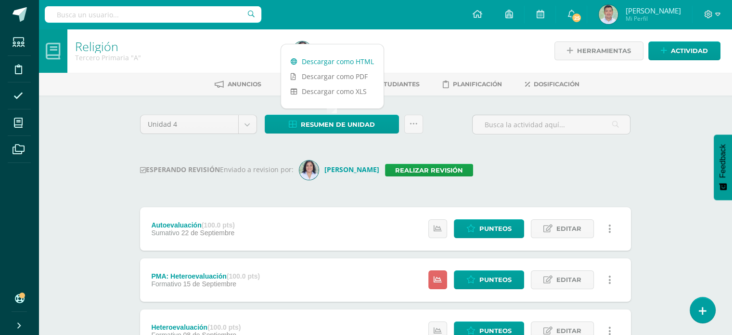
click at [342, 61] on link "Descargar como HTML" at bounding box center [332, 61] width 103 height 15
click at [436, 172] on link "Realizar revisión" at bounding box center [429, 170] width 88 height 13
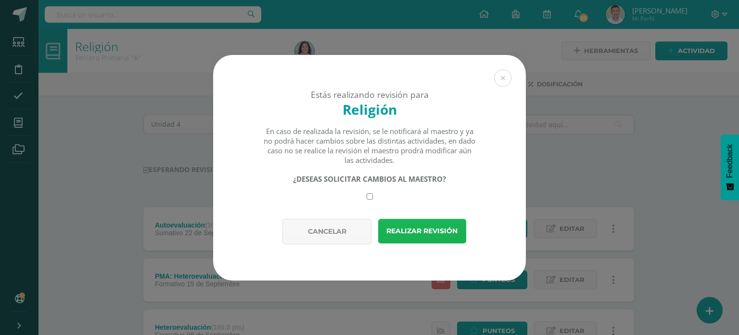
click at [431, 238] on button "Realizar revisión" at bounding box center [422, 231] width 88 height 25
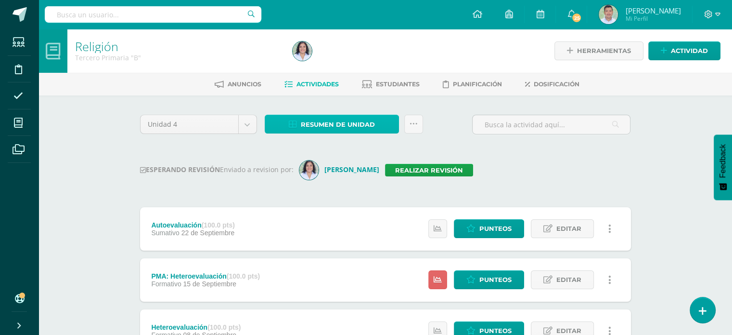
click at [348, 127] on span "Resumen de unidad" at bounding box center [338, 125] width 74 height 18
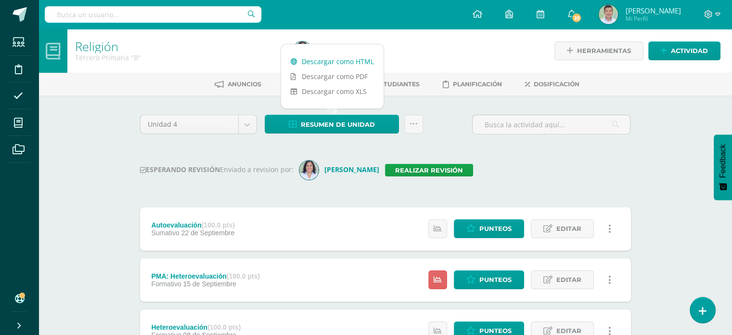
click at [344, 62] on link "Descargar como HTML" at bounding box center [332, 61] width 103 height 15
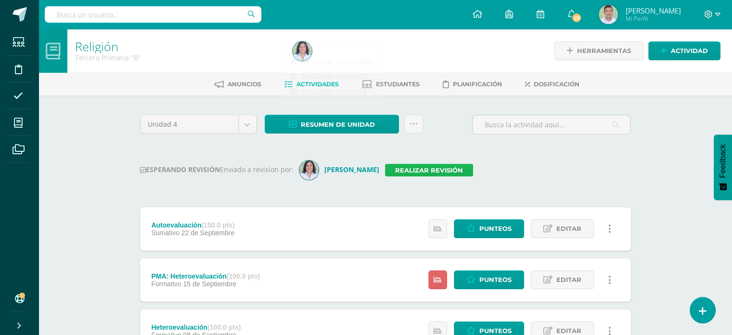
click at [414, 170] on link "Realizar revisión" at bounding box center [429, 170] width 88 height 13
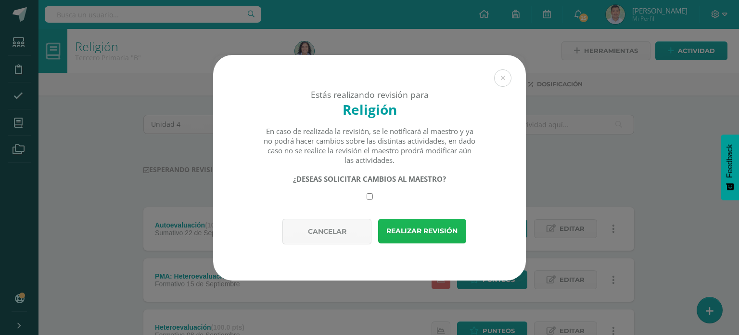
click at [412, 234] on button "Realizar revisión" at bounding box center [422, 231] width 88 height 25
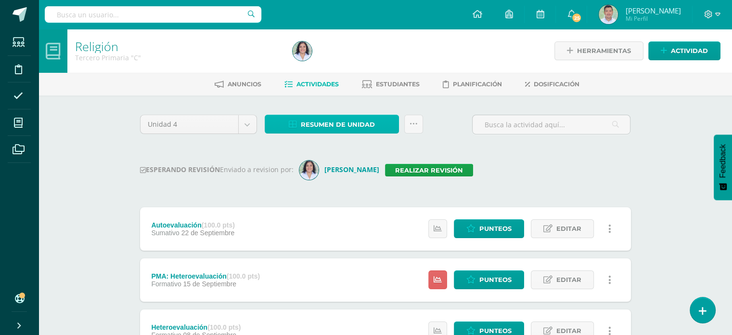
click at [339, 120] on span "Resumen de unidad" at bounding box center [338, 125] width 74 height 18
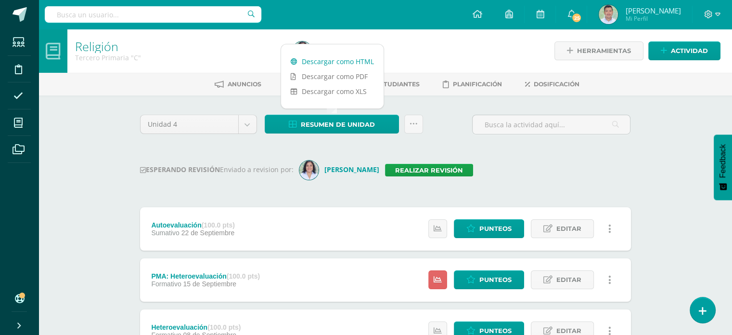
click at [351, 64] on link "Descargar como HTML" at bounding box center [332, 61] width 103 height 15
click at [407, 168] on link "Realizar revisión" at bounding box center [429, 170] width 88 height 13
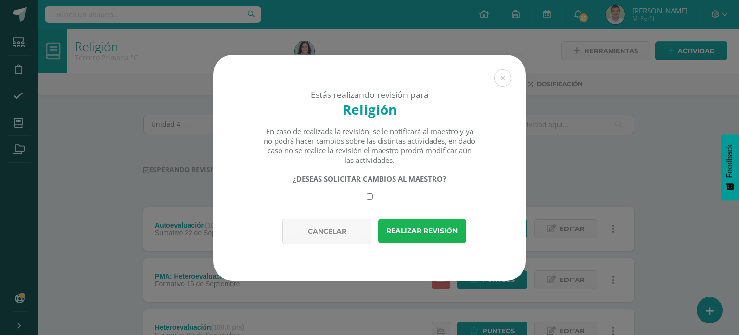
click at [412, 231] on button "Realizar revisión" at bounding box center [422, 231] width 88 height 25
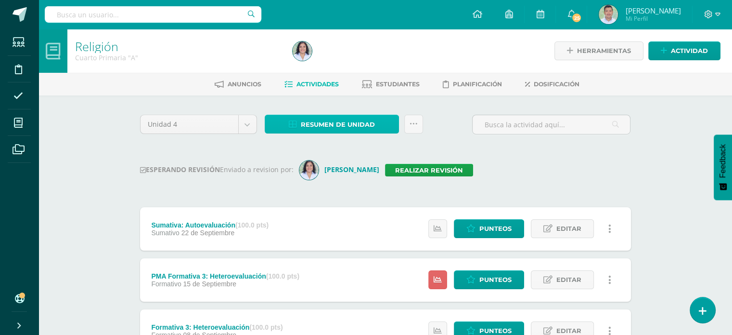
click at [345, 127] on span "Resumen de unidad" at bounding box center [338, 125] width 74 height 18
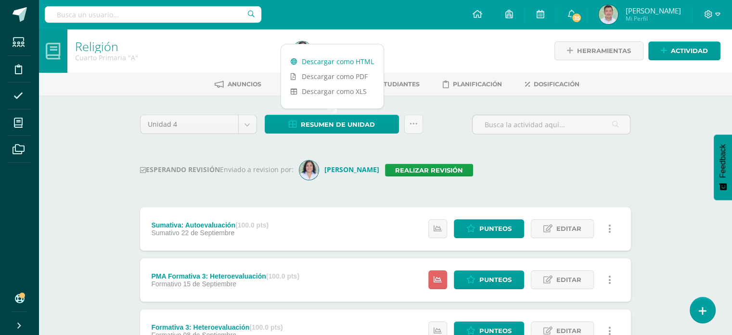
click at [350, 59] on link "Descargar como HTML" at bounding box center [332, 61] width 103 height 15
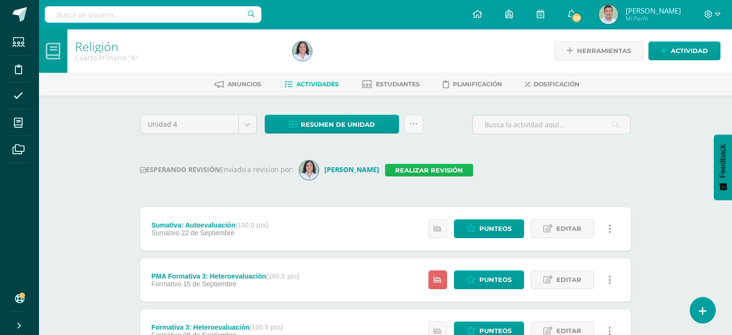
click at [417, 171] on link "Realizar revisión" at bounding box center [429, 170] width 88 height 13
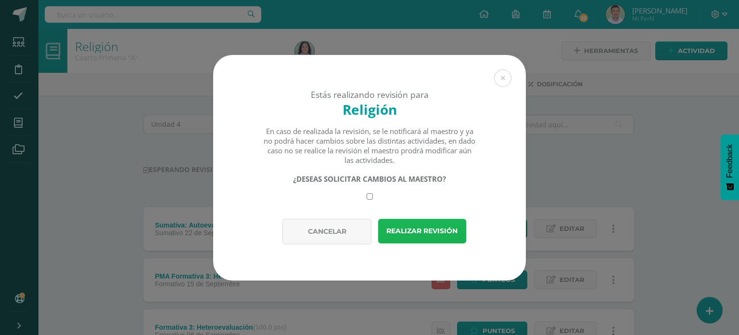
click at [412, 232] on button "Realizar revisión" at bounding box center [422, 231] width 88 height 25
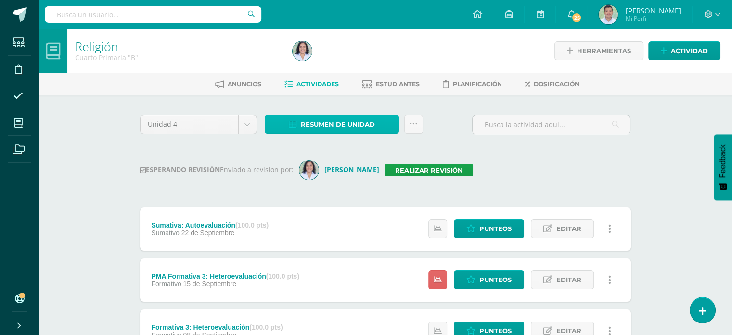
click at [345, 122] on span "Resumen de unidad" at bounding box center [338, 125] width 74 height 18
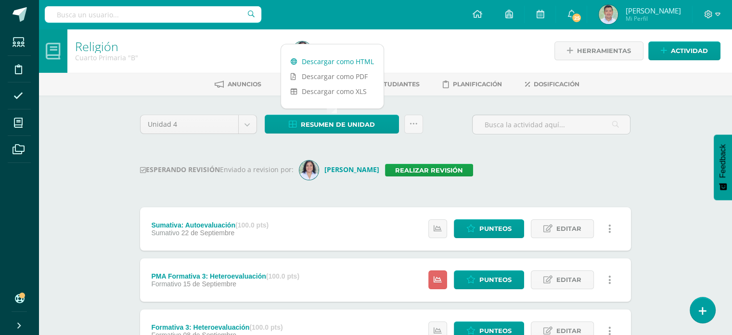
click at [350, 61] on link "Descargar como HTML" at bounding box center [332, 61] width 103 height 15
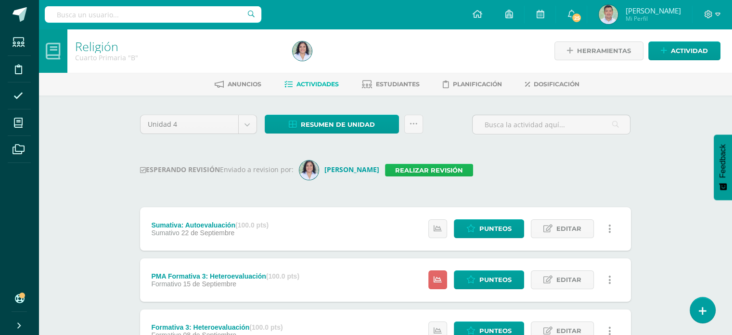
click at [408, 171] on link "Realizar revisión" at bounding box center [429, 170] width 88 height 13
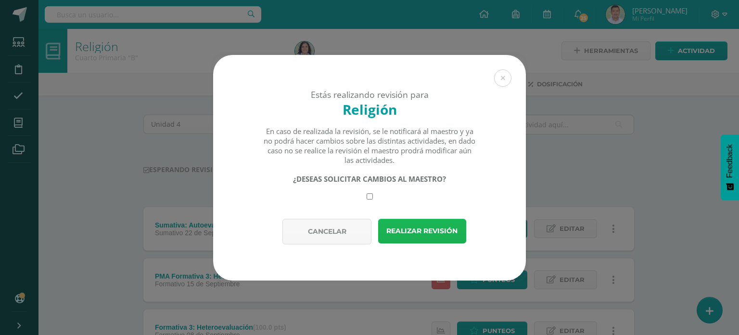
click at [420, 232] on button "Realizar revisión" at bounding box center [422, 231] width 88 height 25
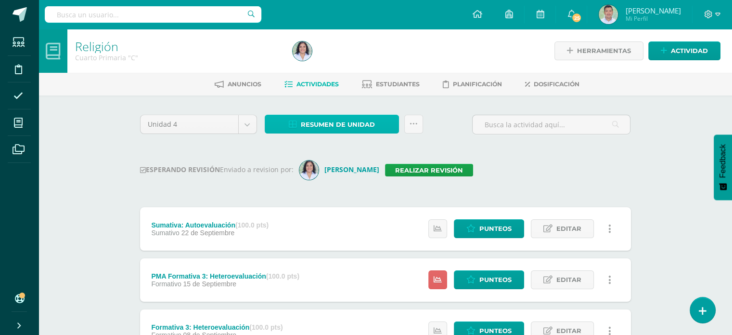
click at [352, 122] on span "Resumen de unidad" at bounding box center [338, 125] width 74 height 18
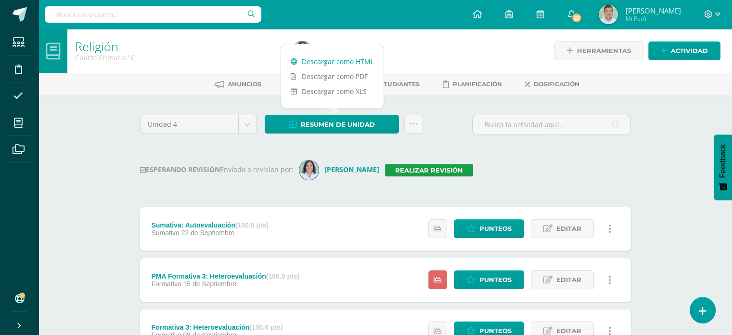
click at [362, 59] on link "Descargar como HTML" at bounding box center [332, 61] width 103 height 15
click at [425, 167] on link "Realizar revisión" at bounding box center [429, 170] width 88 height 13
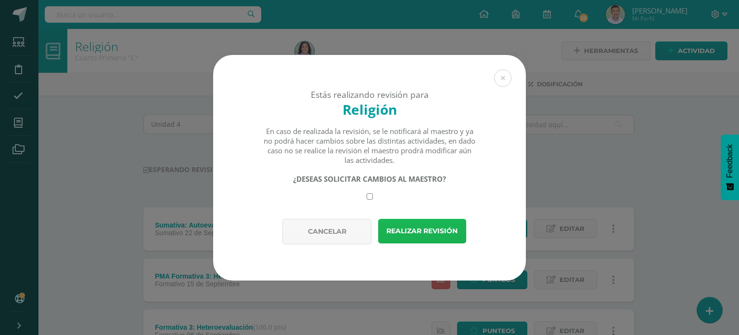
click at [416, 233] on button "Realizar revisión" at bounding box center [422, 231] width 88 height 25
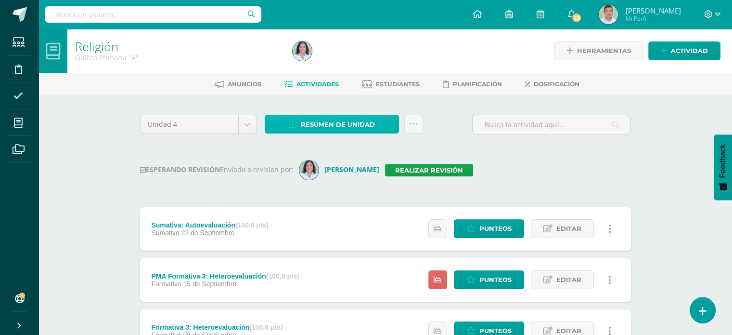
click at [364, 126] on span "Resumen de unidad" at bounding box center [338, 125] width 74 height 18
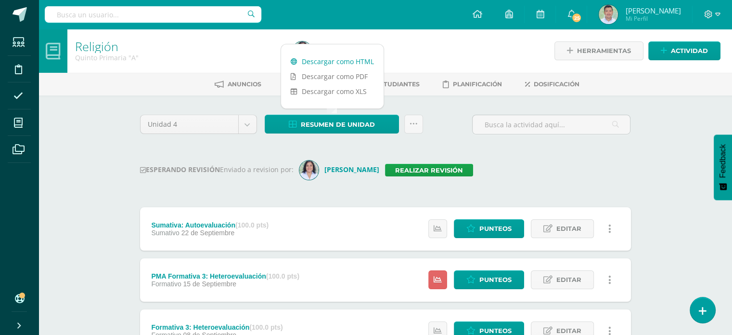
click at [360, 63] on link "Descargar como HTML" at bounding box center [332, 61] width 103 height 15
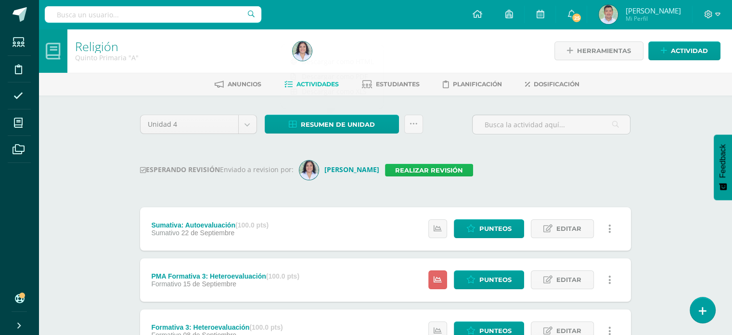
click at [432, 172] on link "Realizar revisión" at bounding box center [429, 170] width 88 height 13
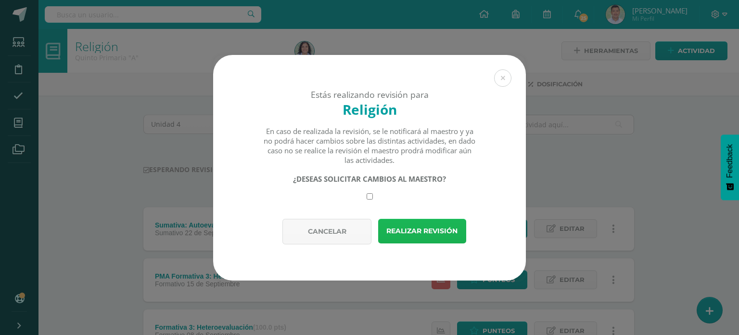
click at [414, 231] on button "Realizar revisión" at bounding box center [422, 231] width 88 height 25
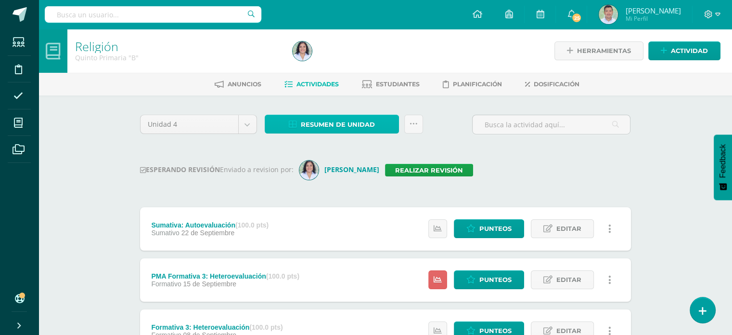
click at [371, 123] on span "Resumen de unidad" at bounding box center [338, 125] width 74 height 18
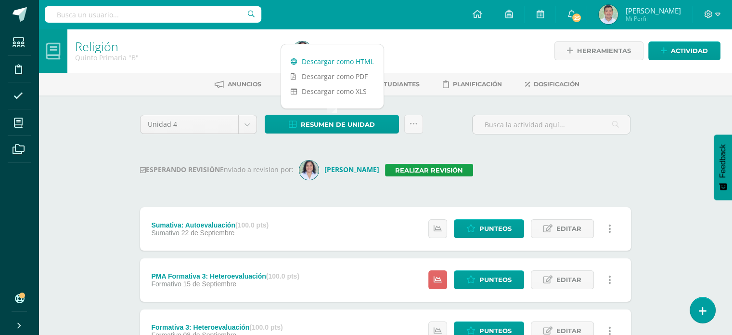
click at [361, 61] on link "Descargar como HTML" at bounding box center [332, 61] width 103 height 15
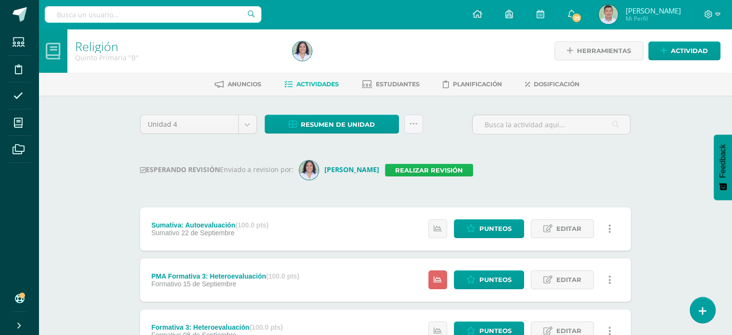
click at [418, 172] on link "Realizar revisión" at bounding box center [429, 170] width 88 height 13
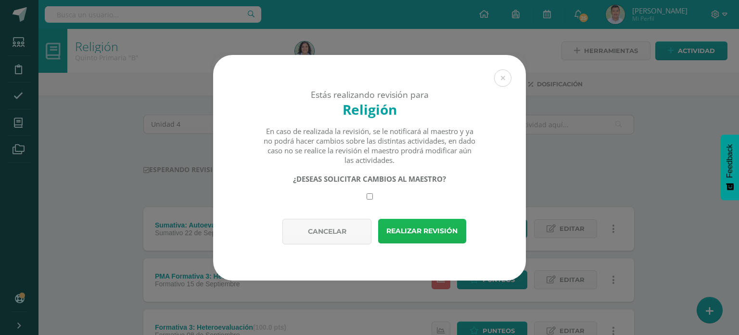
click at [424, 233] on button "Realizar revisión" at bounding box center [422, 231] width 88 height 25
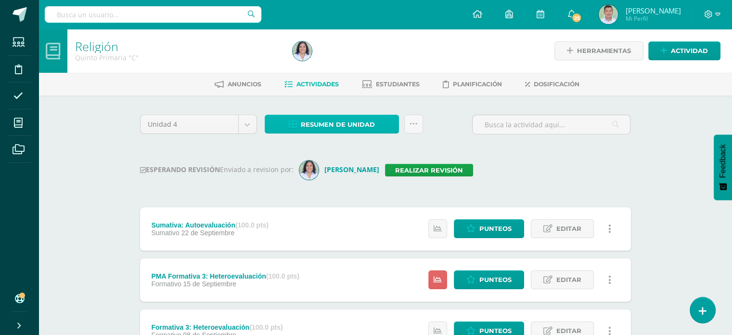
click at [366, 122] on span "Resumen de unidad" at bounding box center [338, 125] width 74 height 18
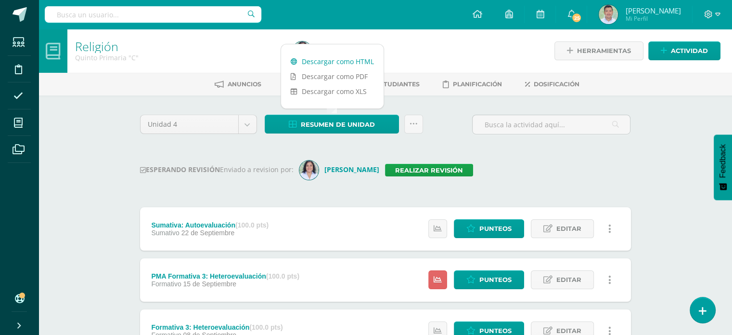
click at [358, 59] on link "Descargar como HTML" at bounding box center [332, 61] width 103 height 15
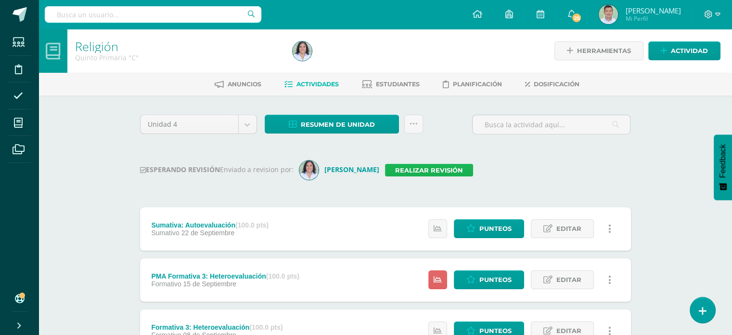
click at [427, 169] on link "Realizar revisión" at bounding box center [429, 170] width 88 height 13
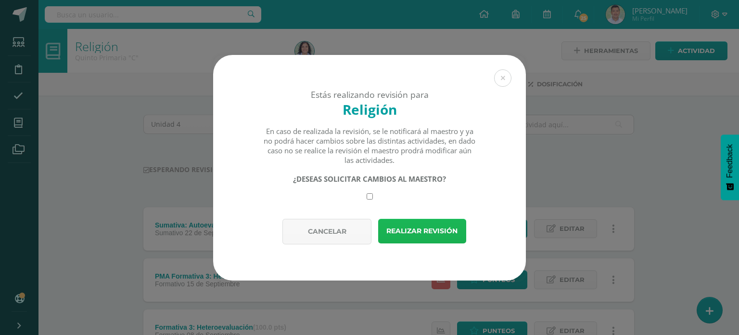
click at [408, 232] on button "Realizar revisión" at bounding box center [422, 231] width 88 height 25
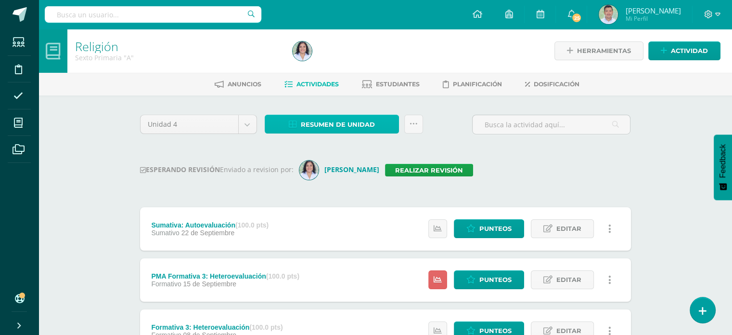
click at [366, 120] on span "Resumen de unidad" at bounding box center [338, 125] width 74 height 18
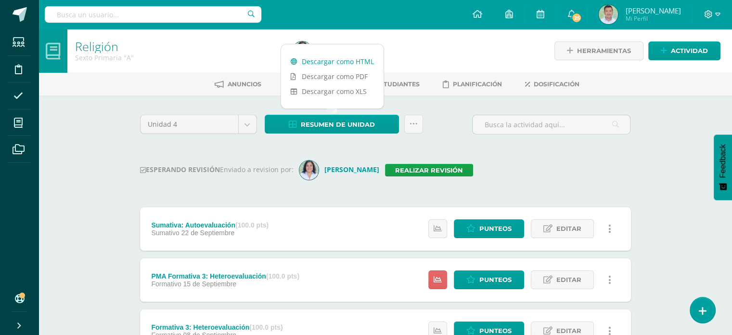
click at [363, 60] on link "Descargar como HTML" at bounding box center [332, 61] width 103 height 15
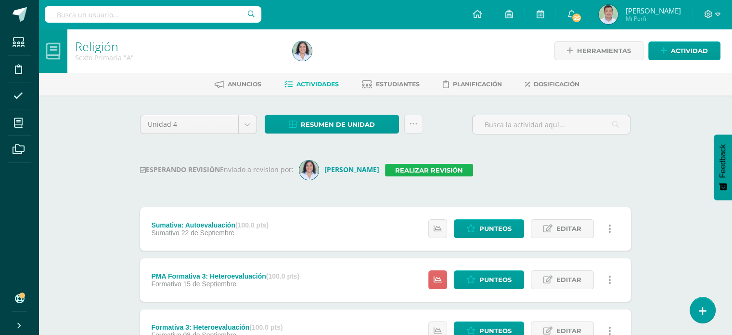
click at [440, 165] on link "Realizar revisión" at bounding box center [429, 170] width 88 height 13
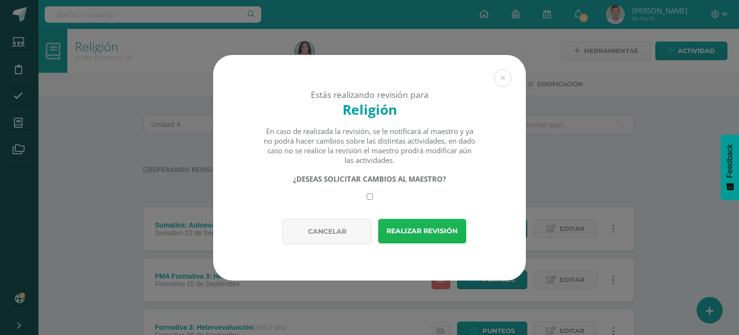
click at [412, 238] on button "Realizar revisión" at bounding box center [422, 231] width 88 height 25
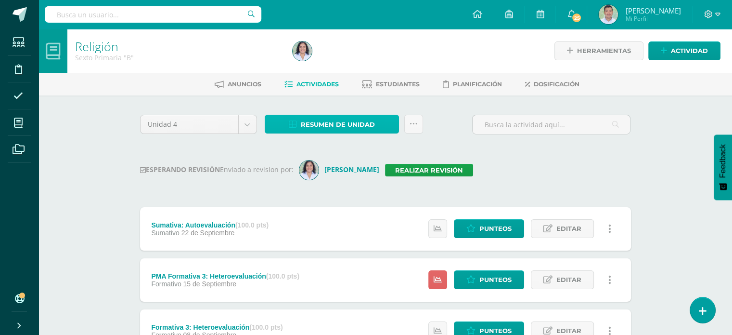
click at [373, 122] on span "Resumen de unidad" at bounding box center [338, 125] width 74 height 18
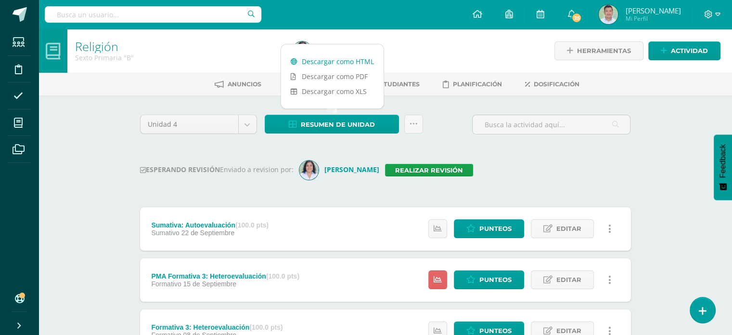
click at [357, 59] on link "Descargar como HTML" at bounding box center [332, 61] width 103 height 15
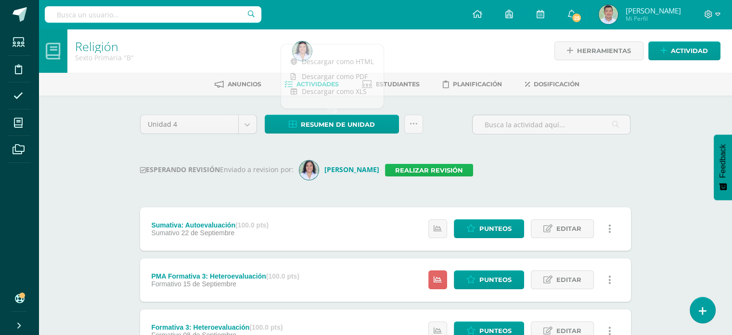
click at [421, 167] on link "Realizar revisión" at bounding box center [429, 170] width 88 height 13
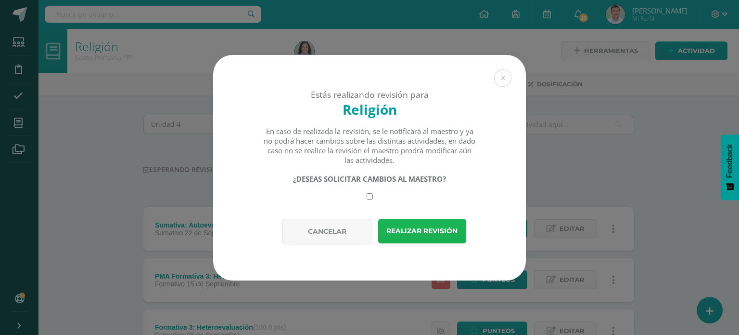
click at [416, 229] on button "Realizar revisión" at bounding box center [422, 231] width 88 height 25
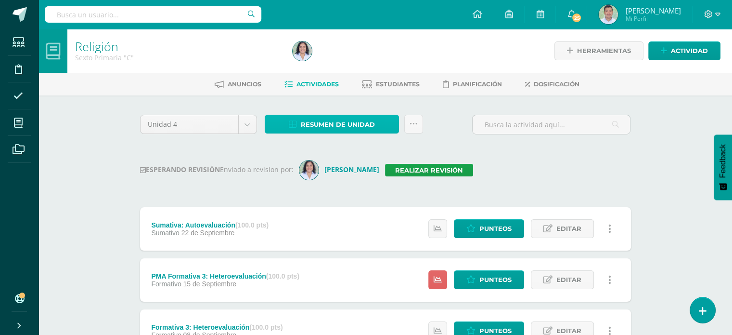
click at [360, 126] on span "Resumen de unidad" at bounding box center [338, 125] width 74 height 18
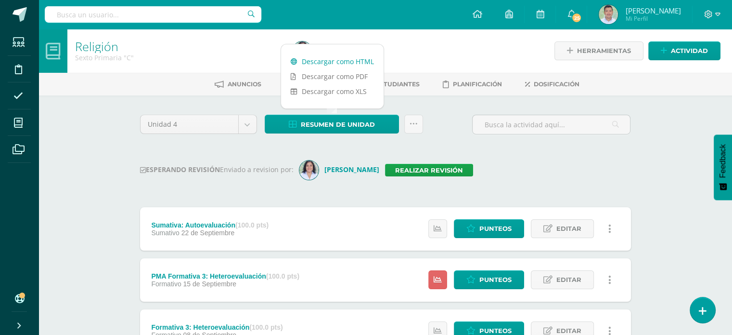
click at [361, 62] on link "Descargar como HTML" at bounding box center [332, 61] width 103 height 15
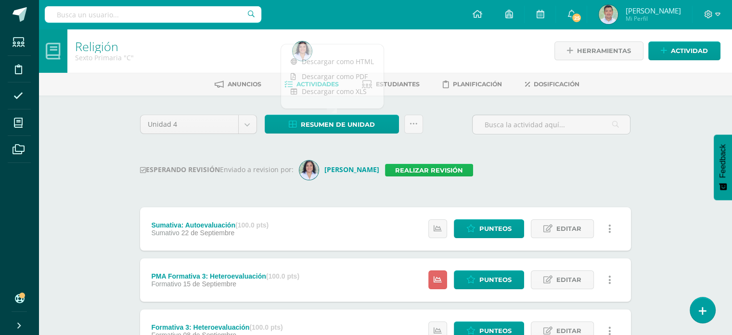
click at [440, 169] on link "Realizar revisión" at bounding box center [429, 170] width 88 height 13
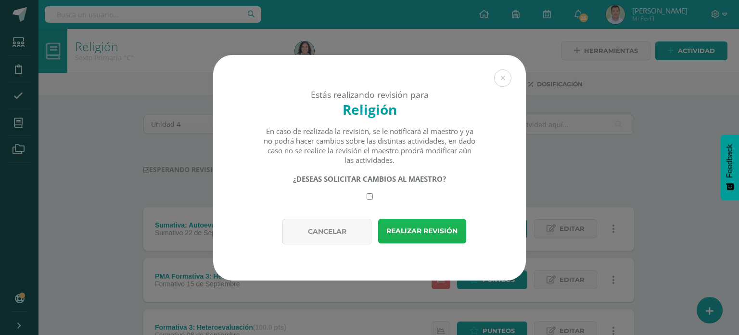
click at [416, 228] on button "Realizar revisión" at bounding box center [422, 231] width 88 height 25
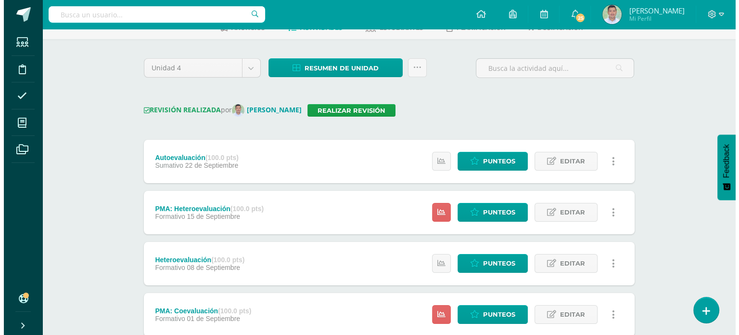
scroll to position [39, 0]
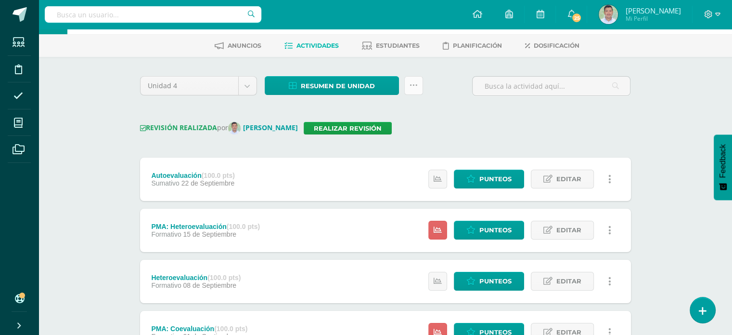
click at [409, 80] on link at bounding box center [413, 85] width 19 height 19
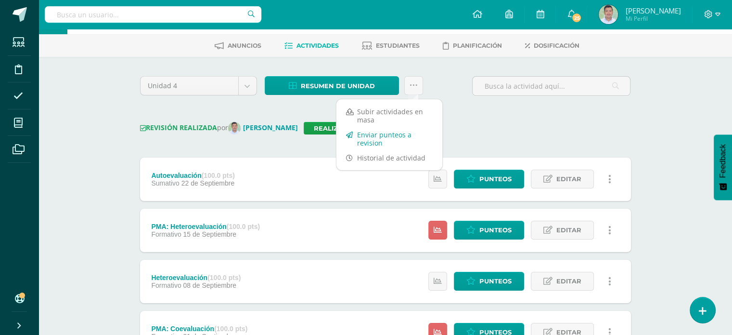
click at [377, 134] on link "Enviar punteos a revision" at bounding box center [389, 138] width 106 height 23
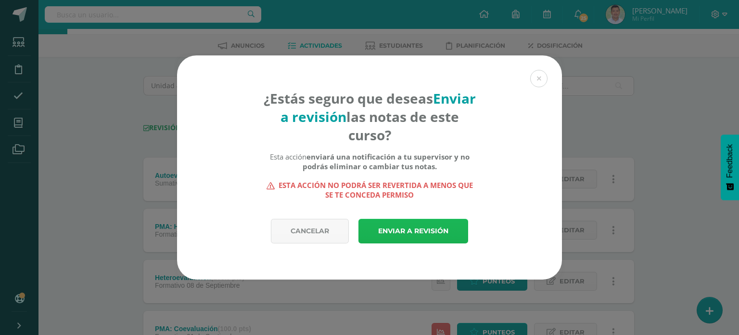
click at [418, 229] on link "Enviar a revisión" at bounding box center [414, 231] width 110 height 25
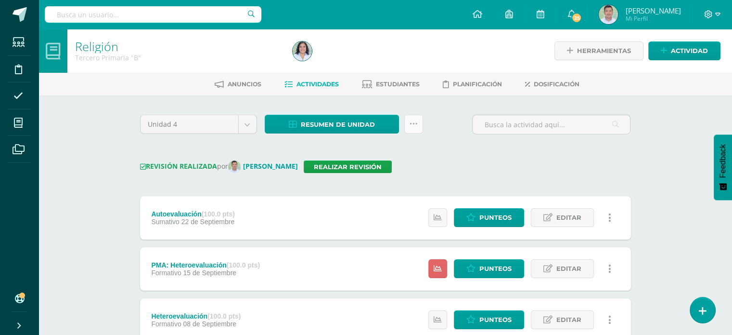
click at [418, 127] on link at bounding box center [413, 124] width 19 height 19
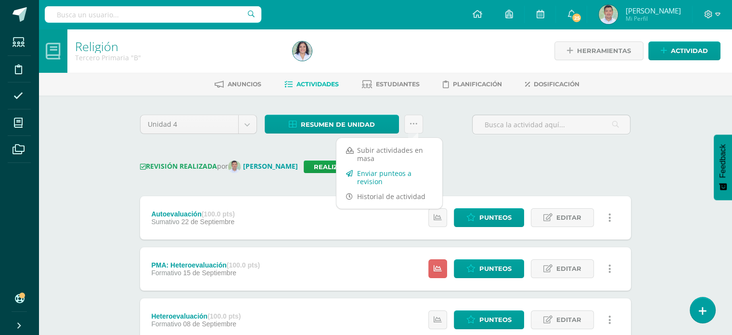
click at [382, 179] on link "Enviar punteos a revision" at bounding box center [389, 177] width 106 height 23
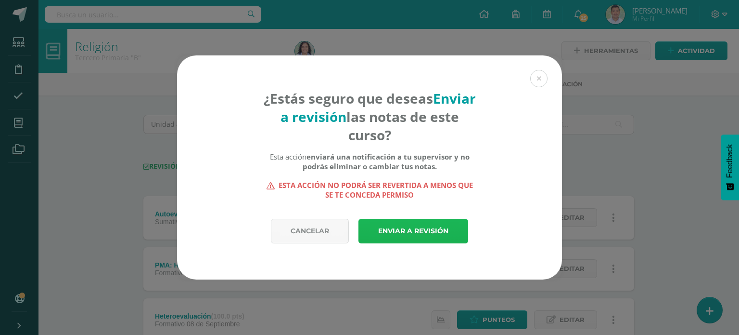
click at [414, 227] on link "Enviar a revisión" at bounding box center [414, 231] width 110 height 25
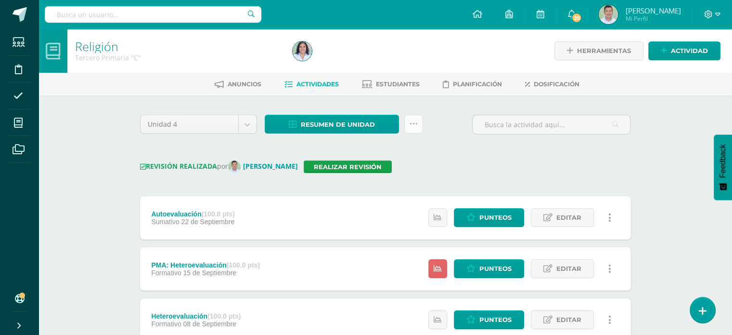
click at [412, 125] on icon at bounding box center [414, 124] width 8 height 8
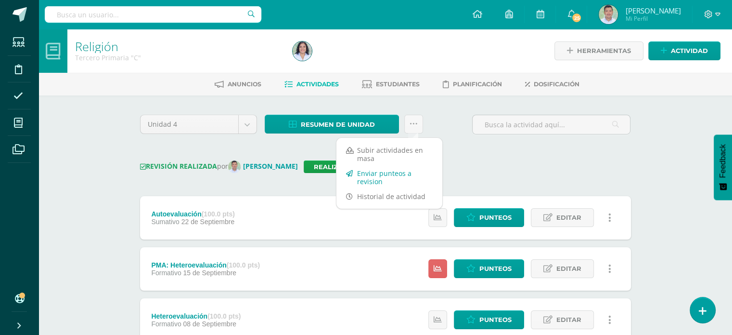
click at [379, 173] on link "Enviar punteos a revision" at bounding box center [389, 177] width 106 height 23
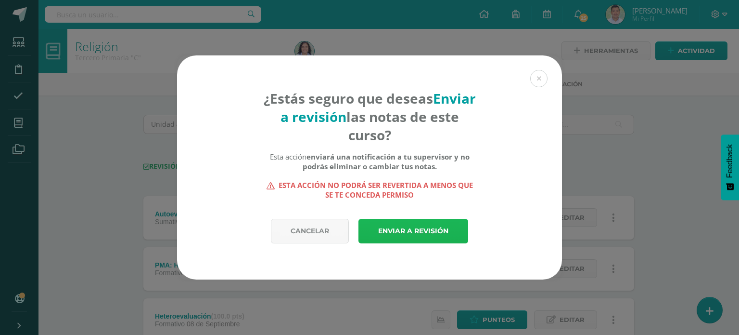
click at [408, 229] on link "Enviar a revisión" at bounding box center [414, 231] width 110 height 25
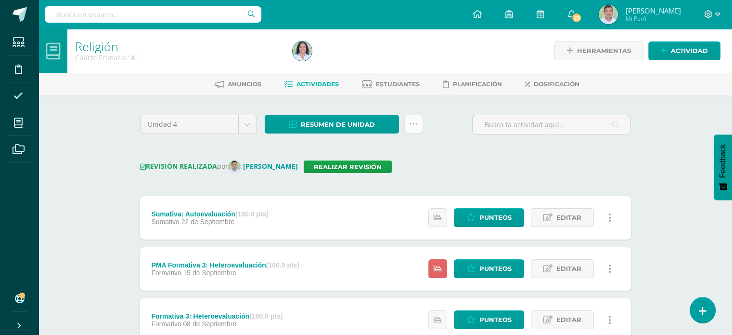
click at [410, 125] on icon at bounding box center [414, 124] width 8 height 8
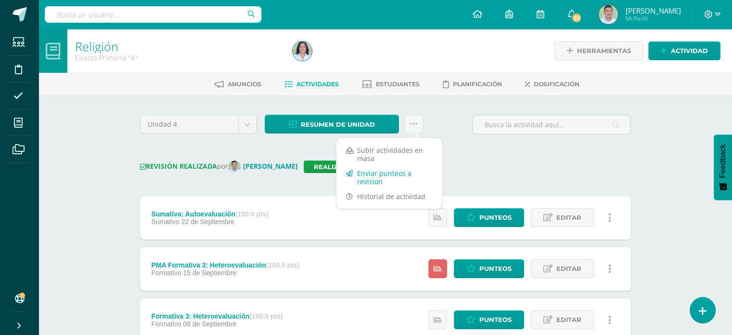
click at [378, 173] on link "Enviar punteos a revision" at bounding box center [389, 177] width 106 height 23
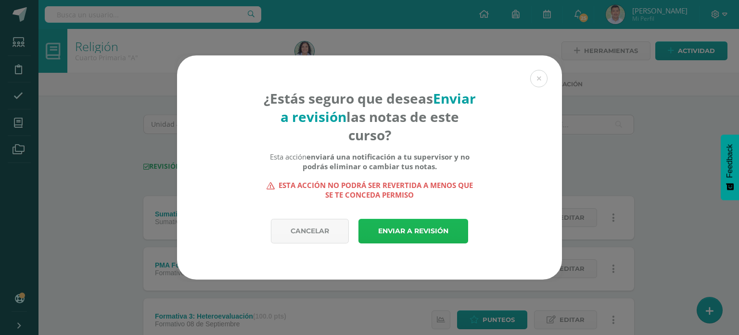
click at [398, 220] on link "Enviar a revisión" at bounding box center [414, 231] width 110 height 25
click at [408, 230] on link "Enviar a revisión" at bounding box center [414, 231] width 110 height 25
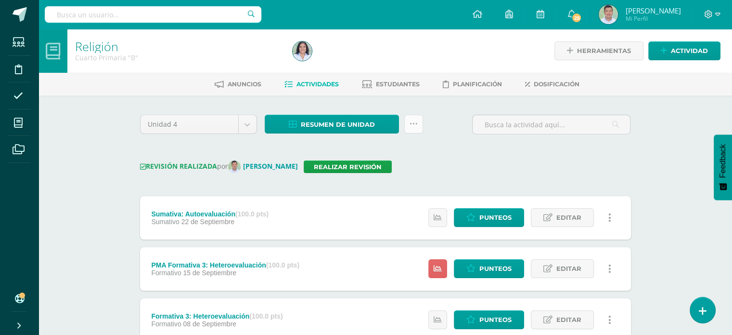
click at [408, 127] on link at bounding box center [413, 124] width 19 height 19
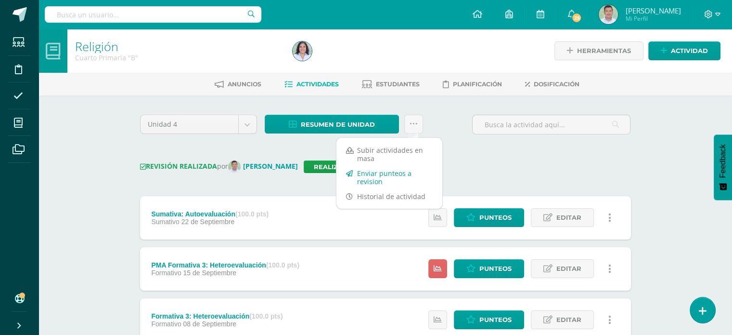
click at [386, 175] on link "Enviar punteos a revision" at bounding box center [389, 177] width 106 height 23
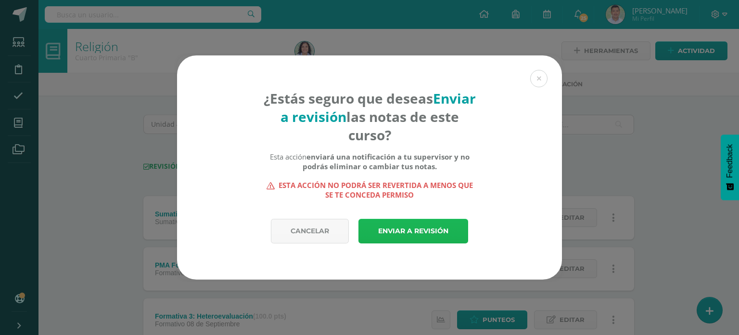
click at [414, 235] on link "Enviar a revisión" at bounding box center [414, 231] width 110 height 25
click at [419, 227] on link "Enviar a revisión" at bounding box center [414, 231] width 110 height 25
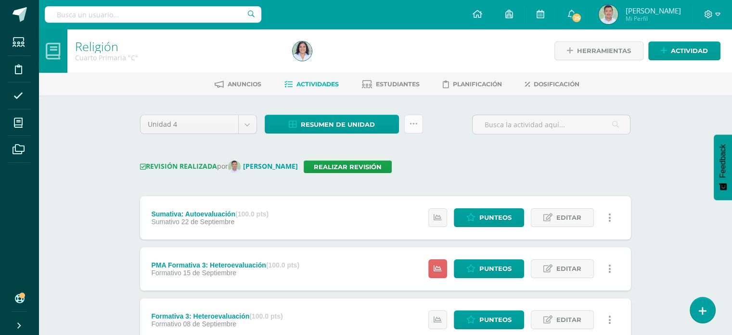
click at [416, 129] on link at bounding box center [413, 124] width 19 height 19
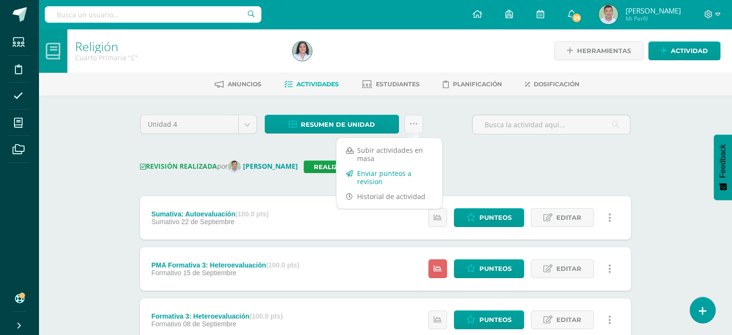
click at [395, 178] on link "Enviar punteos a revision" at bounding box center [389, 177] width 106 height 23
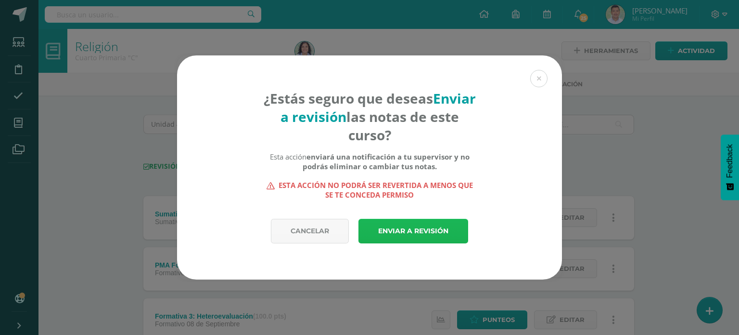
click at [410, 230] on link "Enviar a revisión" at bounding box center [414, 231] width 110 height 25
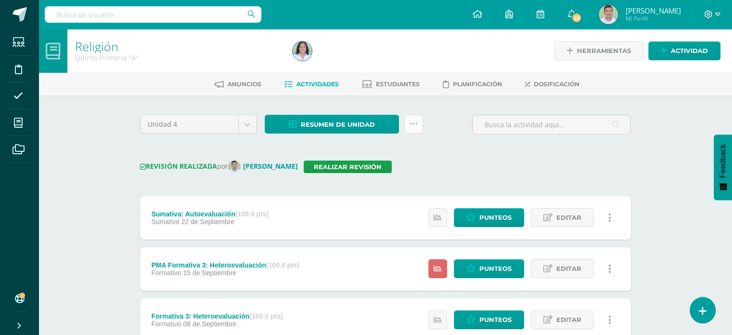
click at [418, 127] on link at bounding box center [413, 124] width 19 height 19
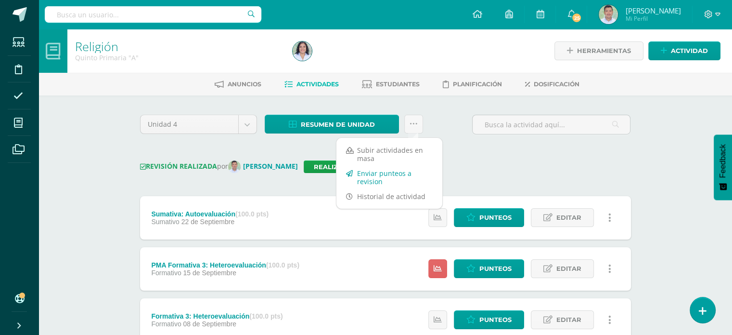
click at [388, 178] on link "Enviar punteos a revision" at bounding box center [389, 177] width 106 height 23
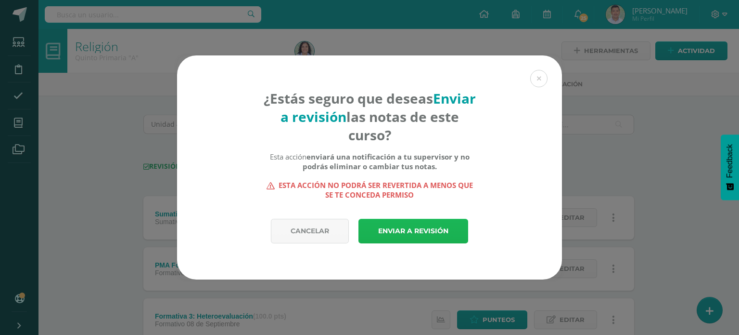
click at [411, 236] on link "Enviar a revisión" at bounding box center [414, 231] width 110 height 25
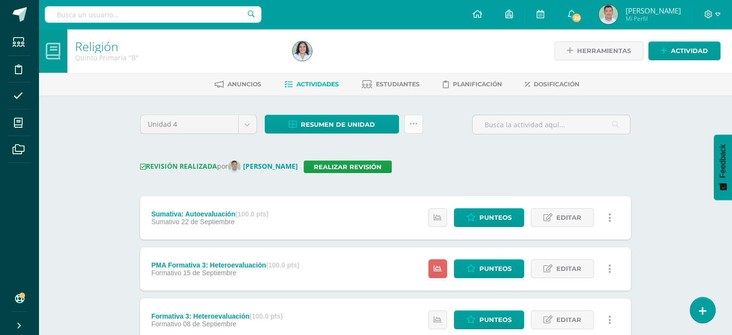
click at [413, 124] on icon at bounding box center [414, 124] width 8 height 8
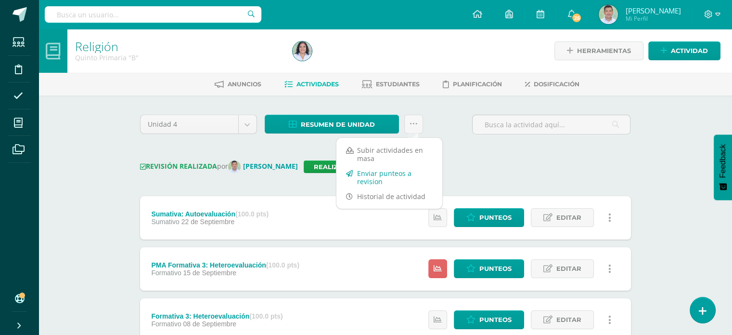
click at [387, 177] on link "Enviar punteos a revision" at bounding box center [389, 177] width 106 height 23
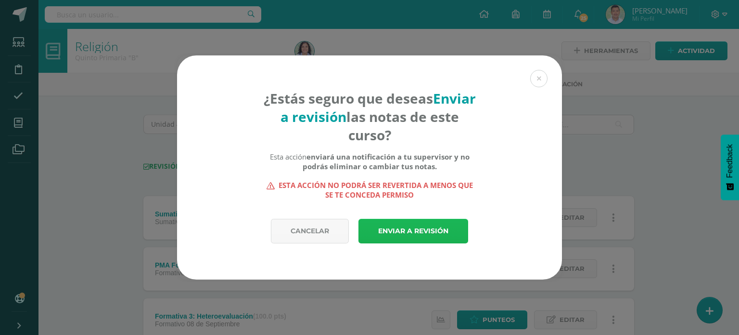
click at [412, 230] on link "Enviar a revisión" at bounding box center [414, 231] width 110 height 25
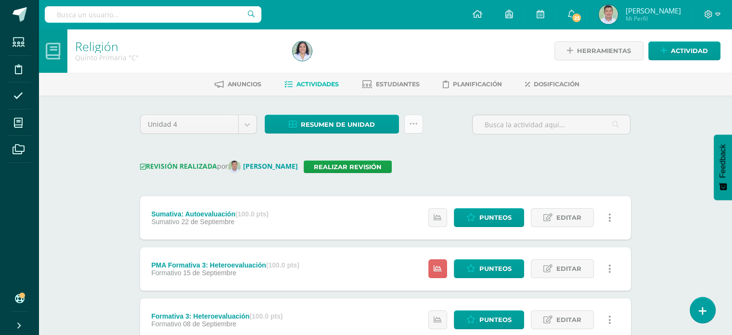
click at [417, 123] on icon at bounding box center [414, 124] width 8 height 8
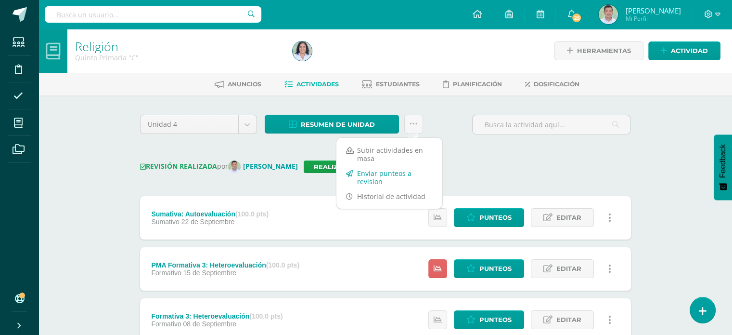
click at [389, 172] on link "Enviar punteos a revision" at bounding box center [389, 177] width 106 height 23
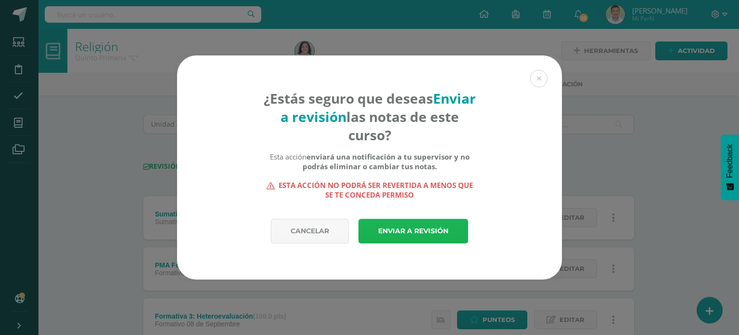
click at [411, 232] on link "Enviar a revisión" at bounding box center [414, 231] width 110 height 25
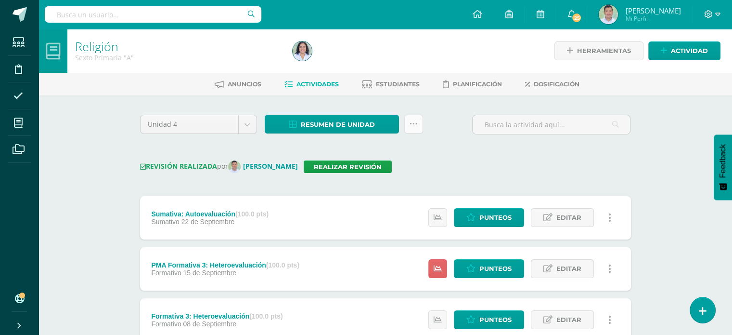
click at [416, 129] on link at bounding box center [413, 124] width 19 height 19
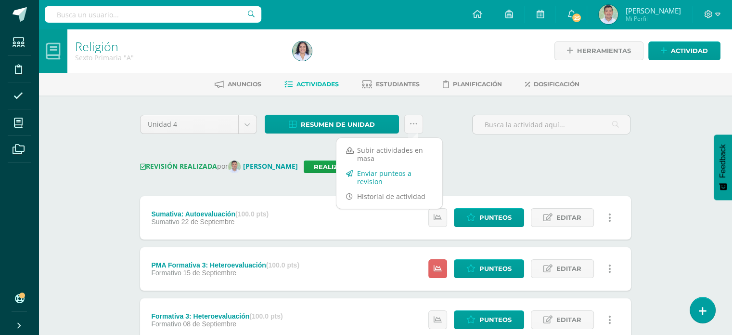
click at [389, 173] on link "Enviar punteos a revision" at bounding box center [389, 177] width 106 height 23
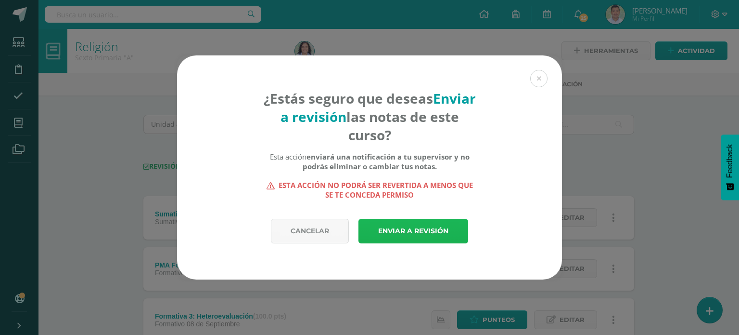
click at [411, 228] on link "Enviar a revisión" at bounding box center [414, 231] width 110 height 25
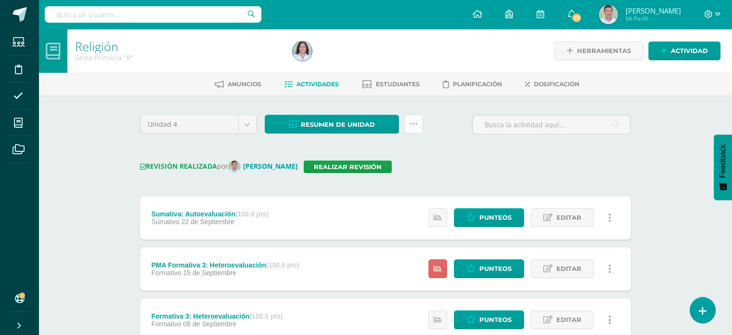
click at [413, 125] on icon at bounding box center [414, 124] width 8 height 8
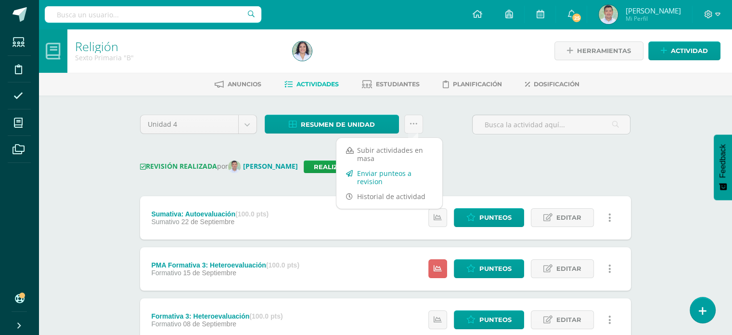
click at [377, 178] on link "Enviar punteos a revision" at bounding box center [389, 177] width 106 height 23
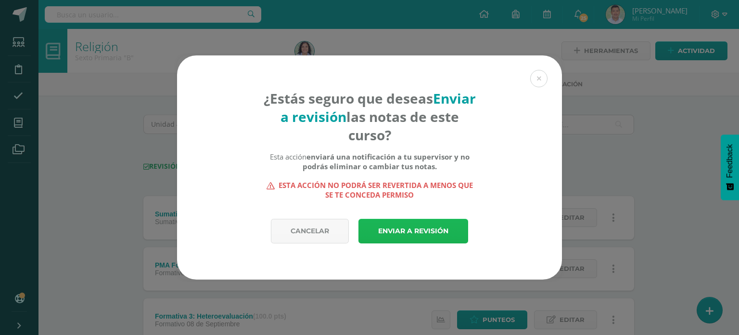
click at [410, 229] on link "Enviar a revisión" at bounding box center [414, 231] width 110 height 25
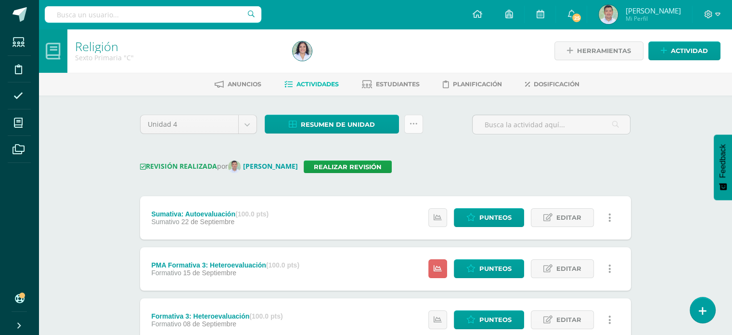
click at [416, 125] on icon at bounding box center [414, 124] width 8 height 8
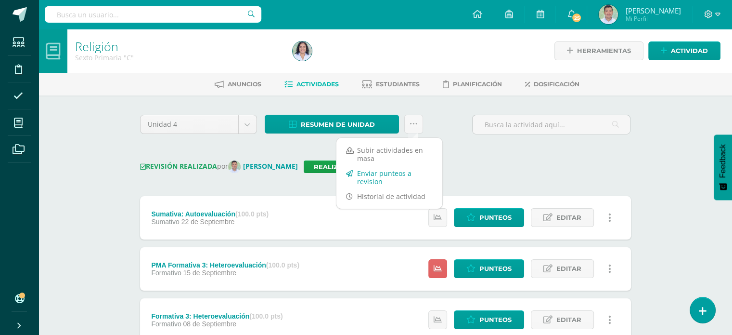
click at [386, 175] on link "Enviar punteos a revision" at bounding box center [389, 177] width 106 height 23
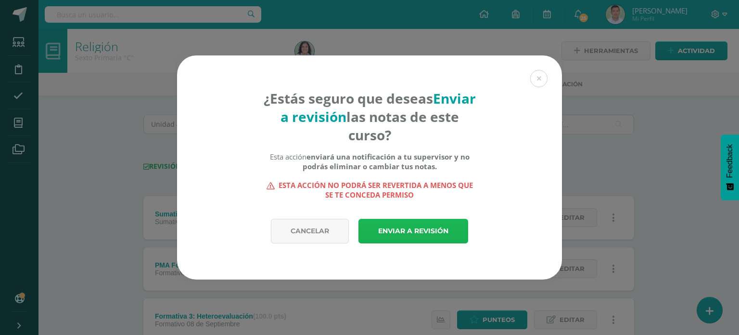
click at [399, 232] on link "Enviar a revisión" at bounding box center [414, 231] width 110 height 25
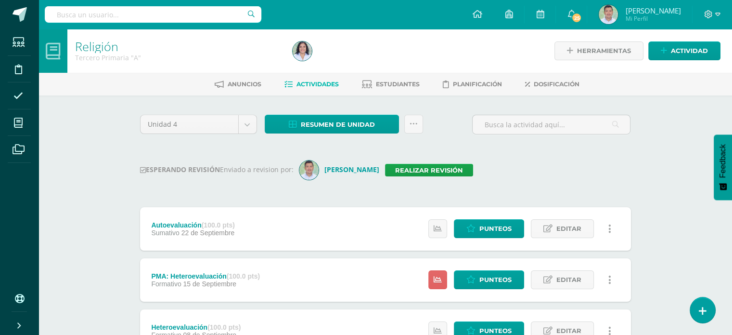
click at [106, 189] on div "Religión Tercero Primaria "A" Herramientas Detalle de asistencias Actividad Anu…" at bounding box center [386, 325] width 694 height 592
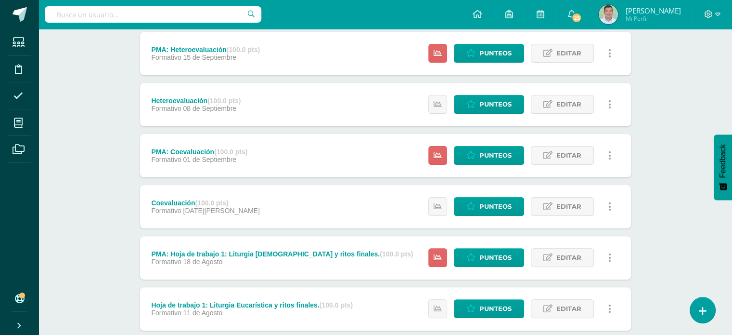
scroll to position [286, 0]
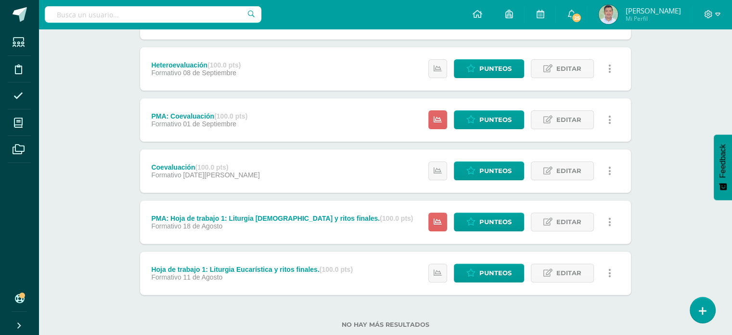
scroll to position [286, 0]
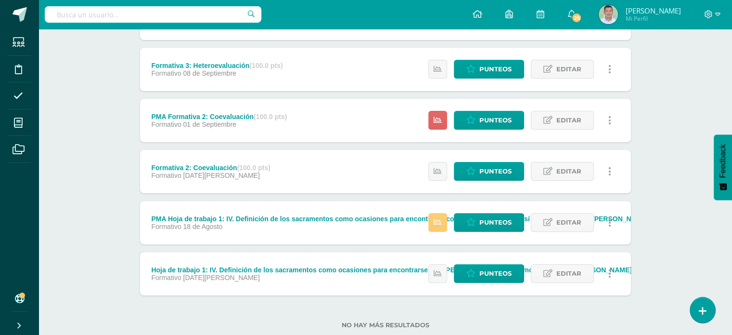
scroll to position [286, 0]
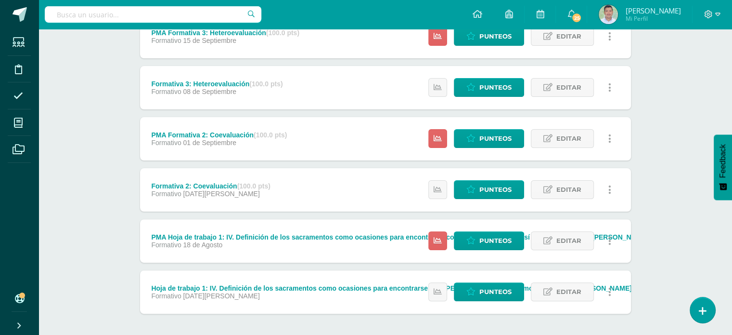
scroll to position [286, 0]
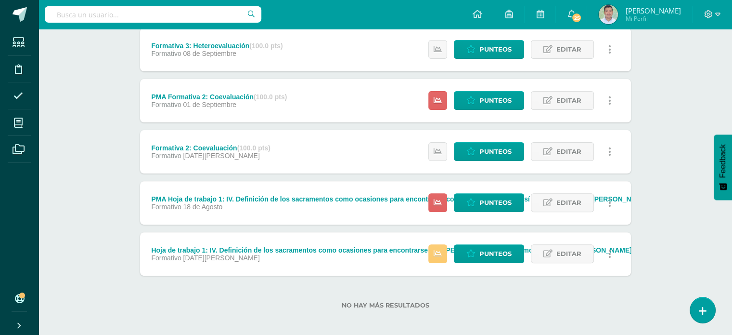
scroll to position [286, 0]
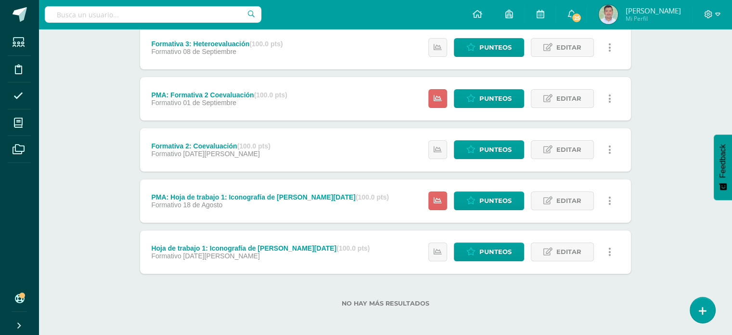
scroll to position [286, 0]
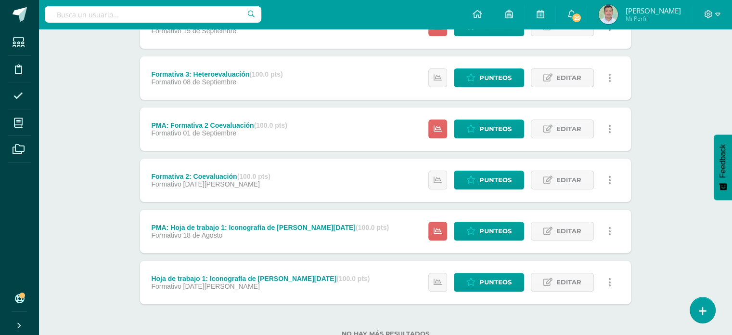
scroll to position [286, 0]
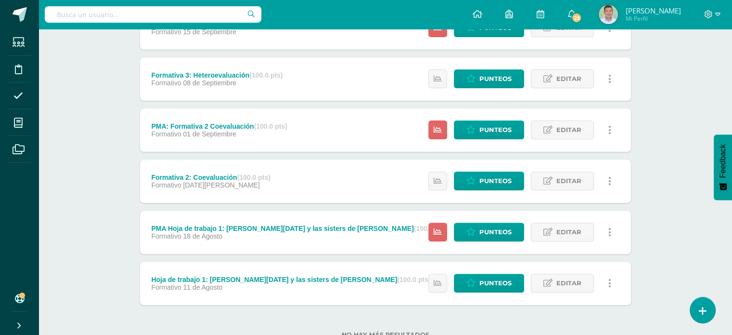
scroll to position [270, 0]
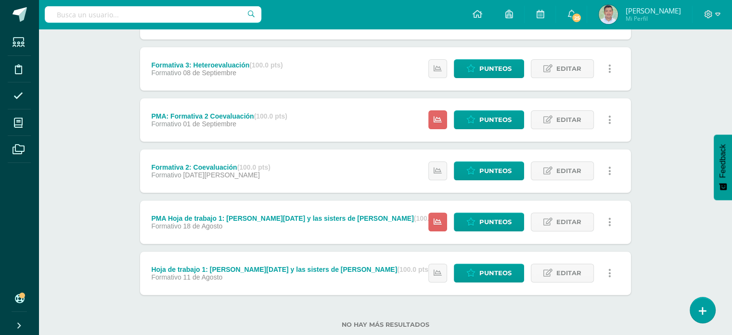
scroll to position [286, 0]
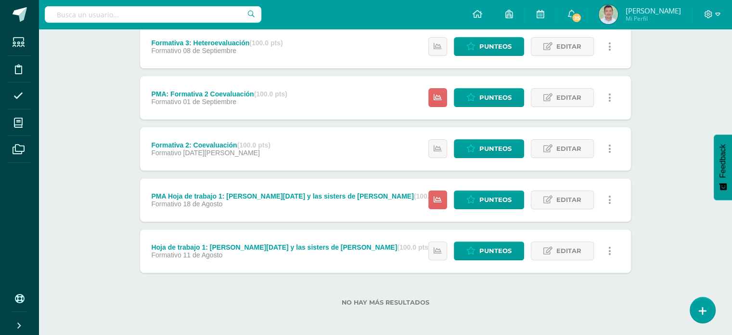
scroll to position [286, 0]
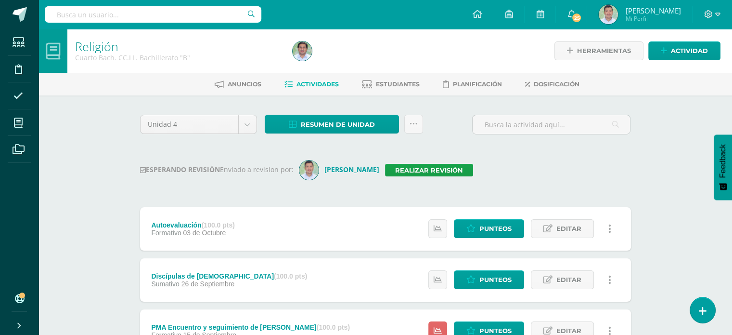
click at [146, 12] on input "text" at bounding box center [153, 14] width 217 height 16
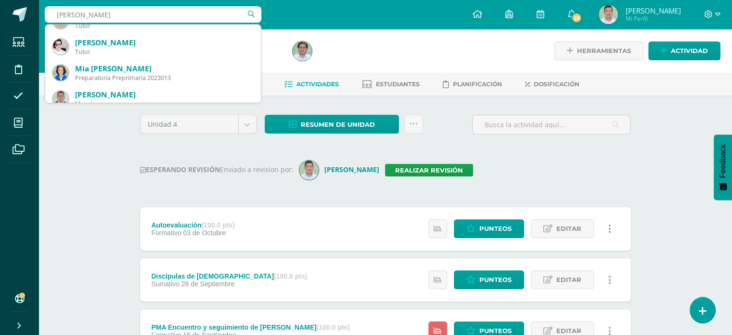
scroll to position [173, 0]
click at [87, 125] on div "Religión Cuarto Bach. CC.LL. Bachillerato "B" Herramientas Detalle de asistenci…" at bounding box center [386, 299] width 694 height 541
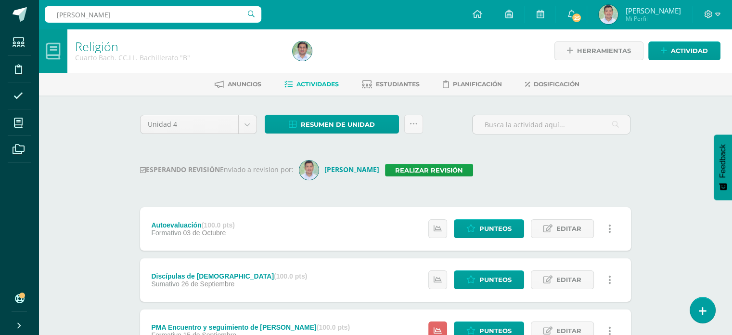
click at [149, 16] on input "gamero" at bounding box center [153, 14] width 217 height 16
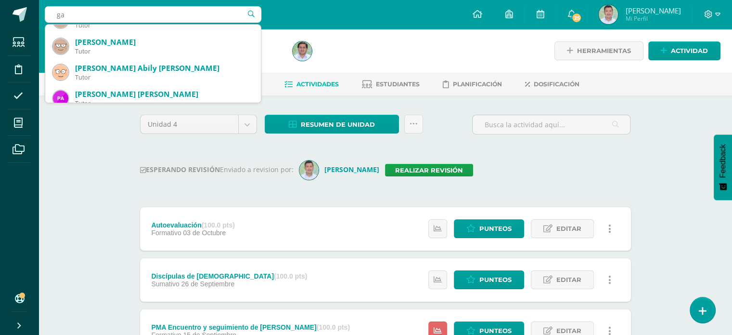
type input "g"
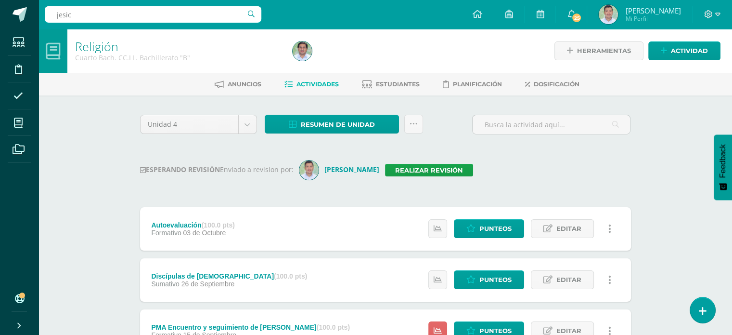
type input "jesica"
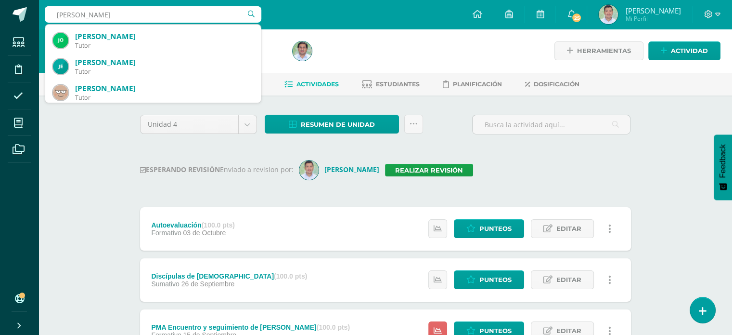
scroll to position [0, 0]
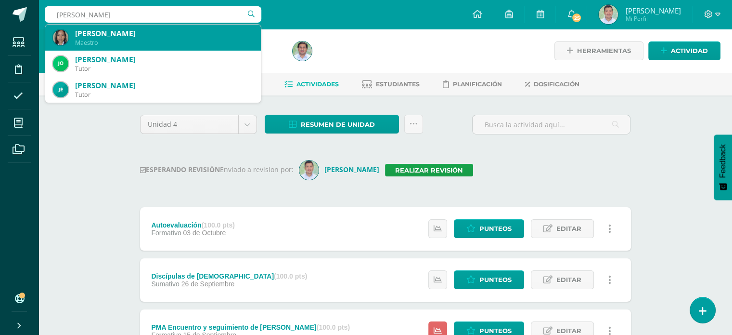
click at [184, 37] on div "Jesica Gamarro" at bounding box center [164, 33] width 178 height 10
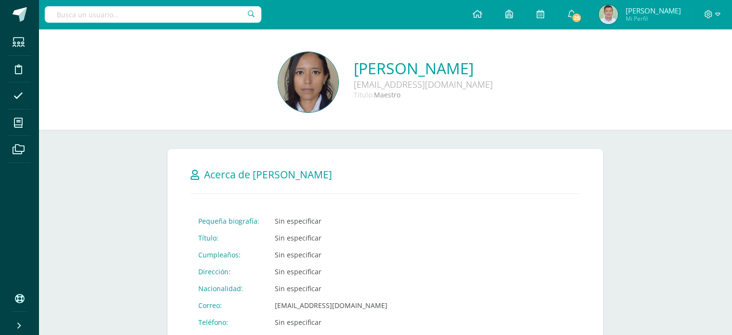
click at [253, 157] on div "Cancelar Guardar Acerca de [PERSON_NAME] Pequeña biografía: Sin especificar Tít…" at bounding box center [385, 260] width 436 height 223
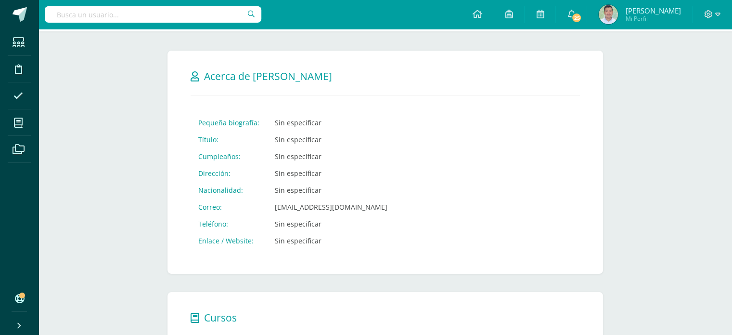
scroll to position [97, 0]
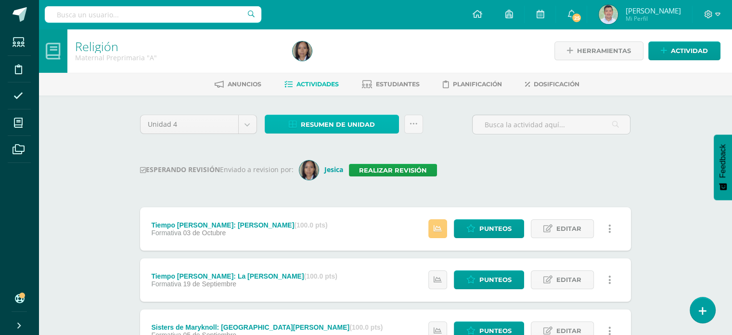
click at [335, 124] on span "Resumen de unidad" at bounding box center [338, 125] width 74 height 18
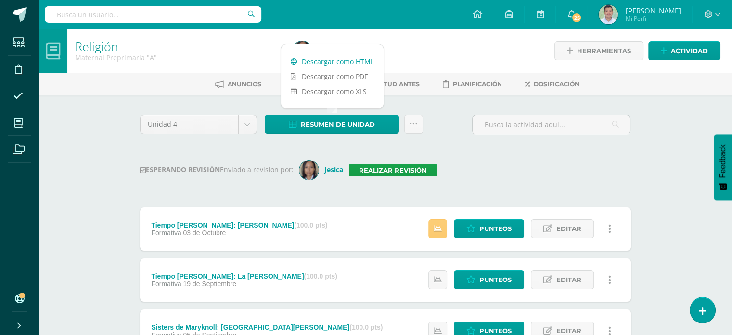
click at [339, 58] on link "Descargar como HTML" at bounding box center [332, 61] width 103 height 15
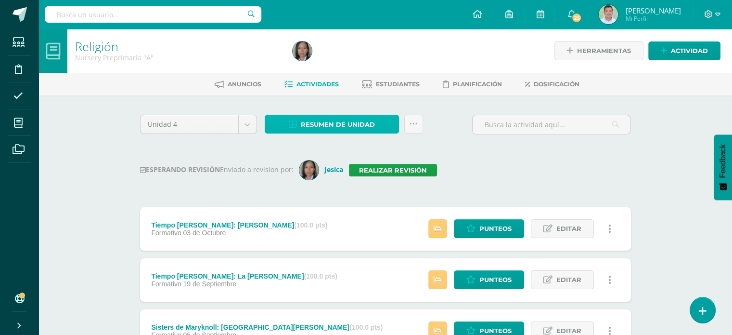
click at [355, 121] on span "Resumen de unidad" at bounding box center [338, 125] width 74 height 18
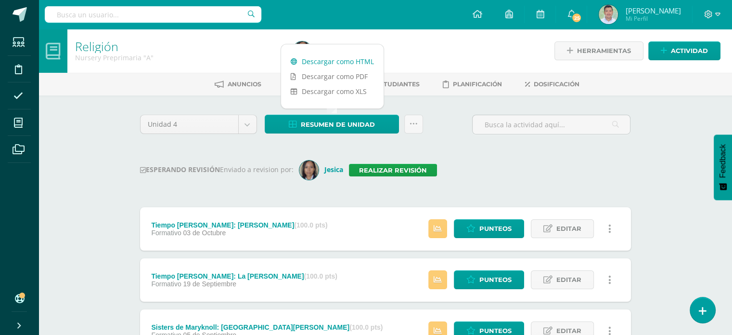
click at [355, 60] on link "Descargar como HTML" at bounding box center [332, 61] width 103 height 15
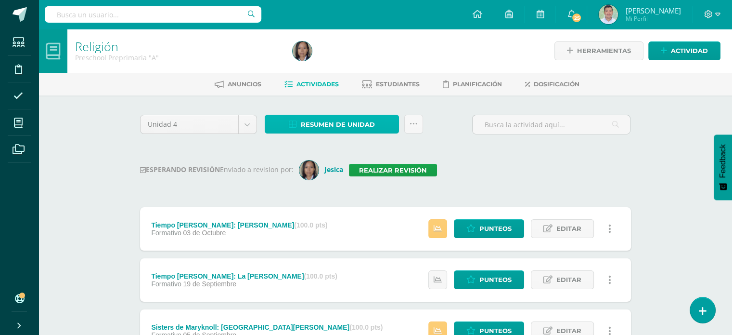
click at [370, 121] on span "Resumen de unidad" at bounding box center [338, 125] width 74 height 18
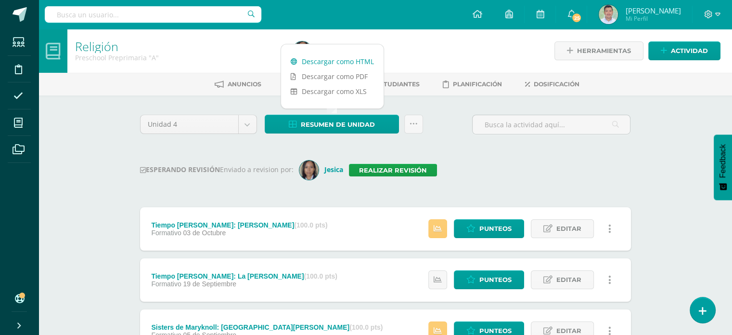
click at [360, 62] on link "Descargar como HTML" at bounding box center [332, 61] width 103 height 15
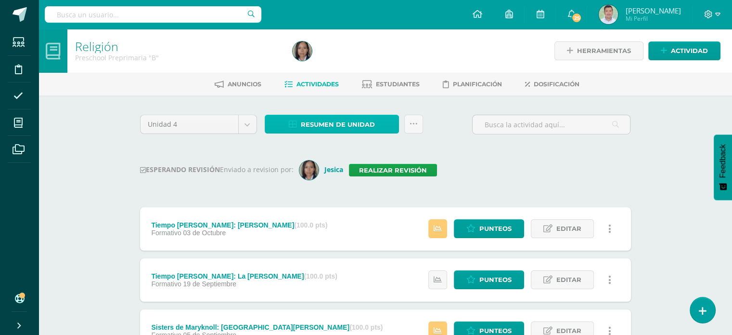
click at [366, 125] on span "Resumen de unidad" at bounding box center [338, 125] width 74 height 18
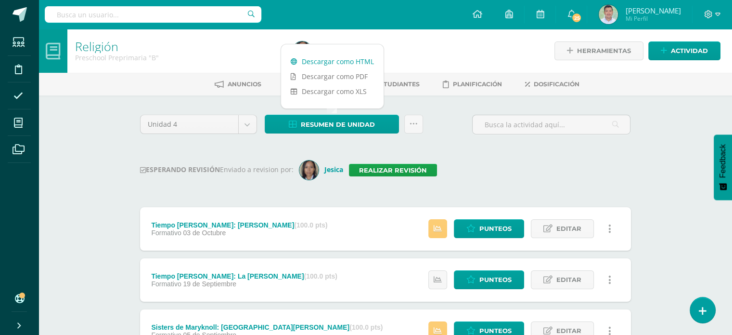
click at [358, 61] on link "Descargar como HTML" at bounding box center [332, 61] width 103 height 15
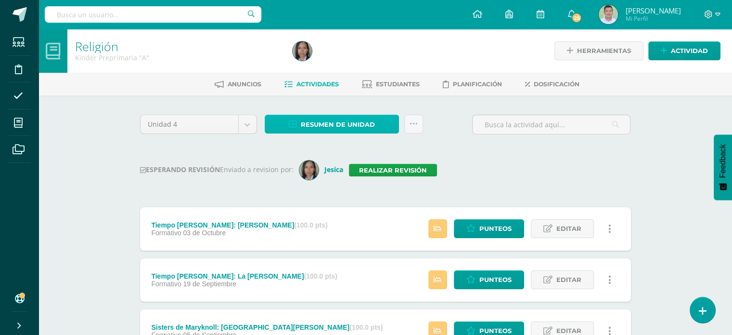
click at [356, 123] on span "Resumen de unidad" at bounding box center [338, 125] width 74 height 18
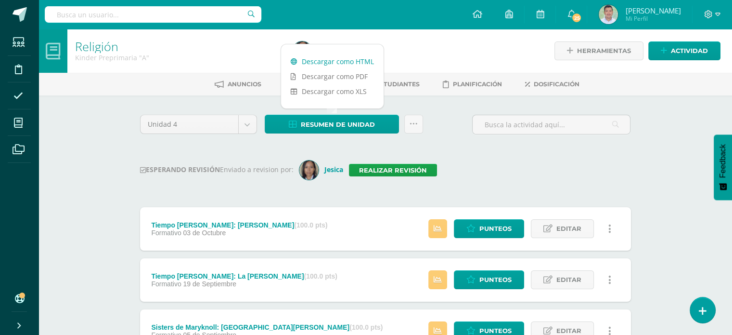
click at [366, 60] on link "Descargar como HTML" at bounding box center [332, 61] width 103 height 15
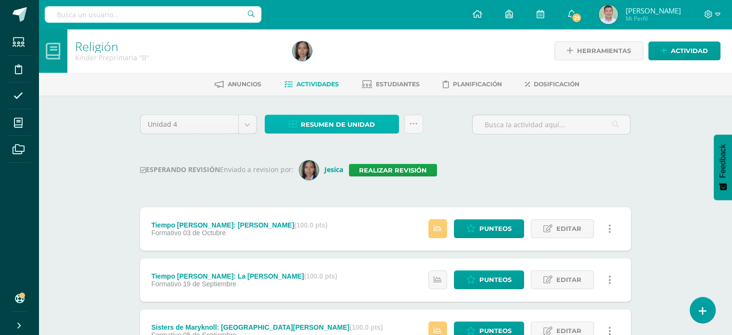
click at [361, 118] on span "Resumen de unidad" at bounding box center [338, 125] width 74 height 18
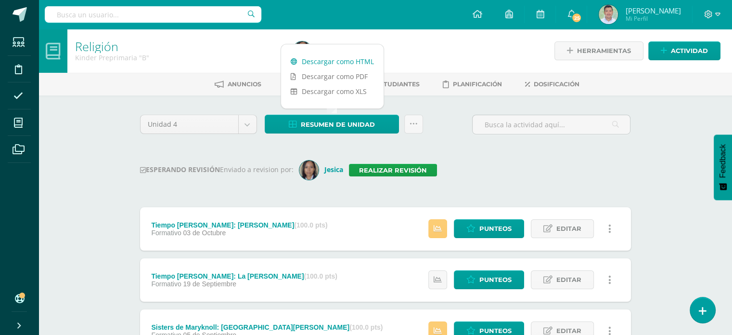
click at [366, 59] on link "Descargar como HTML" at bounding box center [332, 61] width 103 height 15
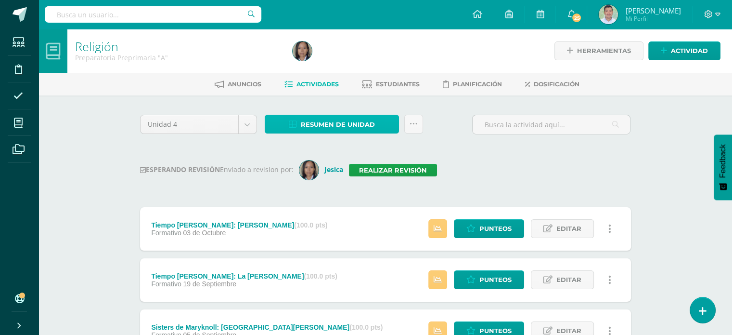
click at [368, 121] on span "Resumen de unidad" at bounding box center [338, 125] width 74 height 18
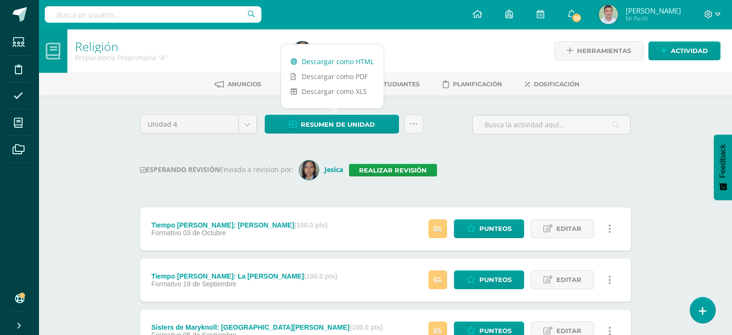
click at [359, 61] on link "Descargar como HTML" at bounding box center [332, 61] width 103 height 15
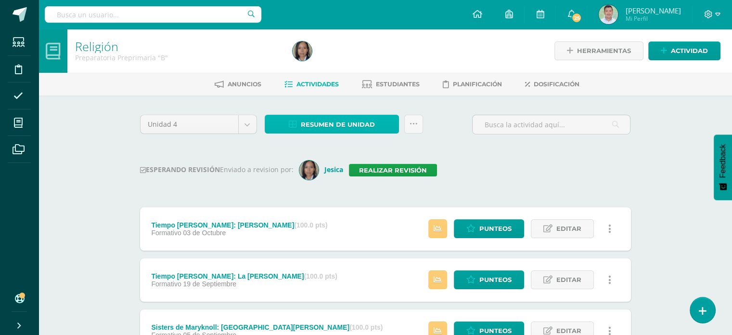
click at [351, 123] on span "Resumen de unidad" at bounding box center [338, 125] width 74 height 18
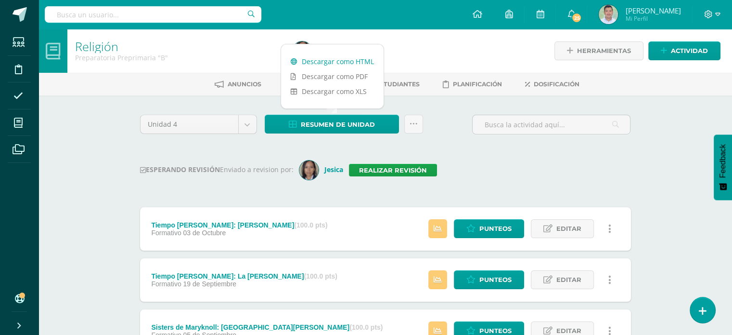
click at [350, 63] on link "Descargar como HTML" at bounding box center [332, 61] width 103 height 15
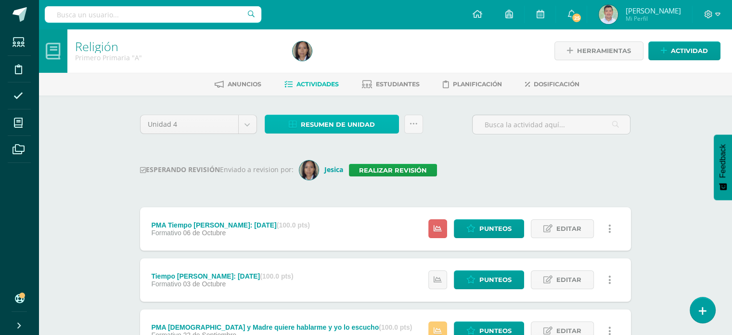
click at [361, 123] on span "Resumen de unidad" at bounding box center [338, 125] width 74 height 18
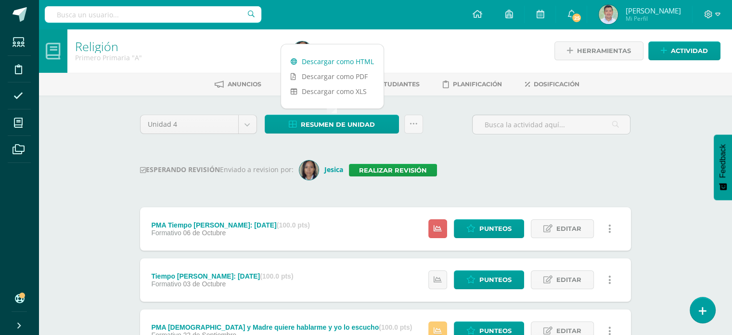
click at [361, 63] on link "Descargar como HTML" at bounding box center [332, 61] width 103 height 15
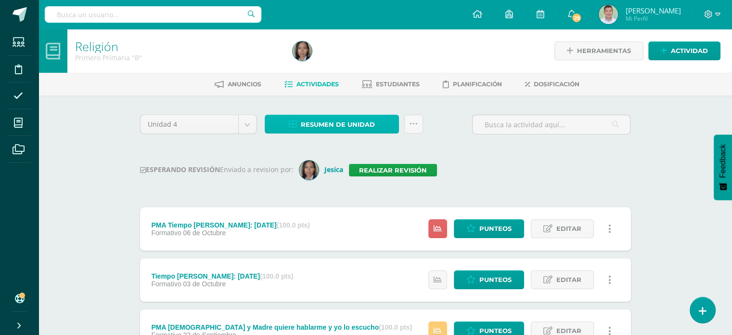
click at [362, 118] on span "Resumen de unidad" at bounding box center [338, 125] width 74 height 18
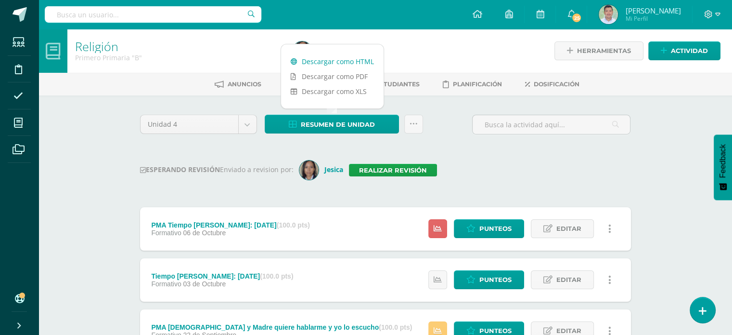
click at [364, 60] on link "Descargar como HTML" at bounding box center [332, 61] width 103 height 15
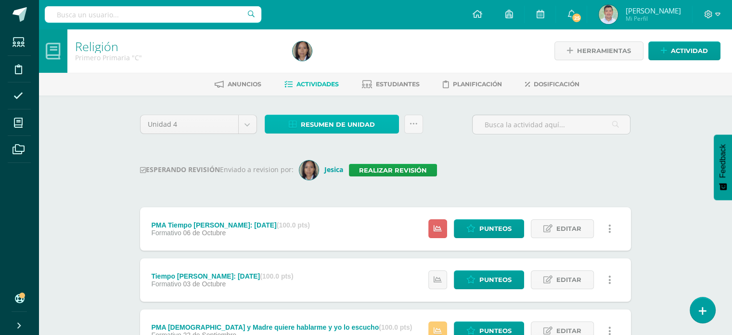
click at [362, 125] on span "Resumen de unidad" at bounding box center [338, 125] width 74 height 18
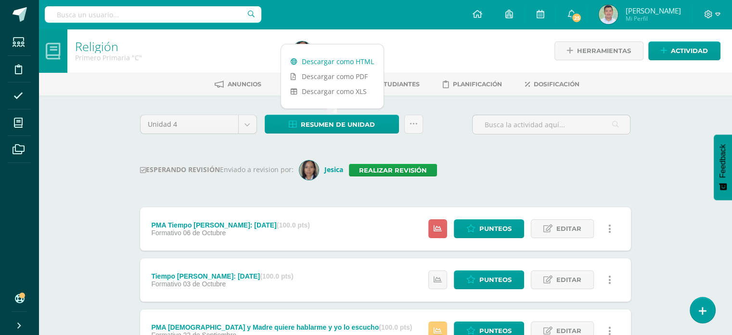
click at [362, 63] on link "Descargar como HTML" at bounding box center [332, 61] width 103 height 15
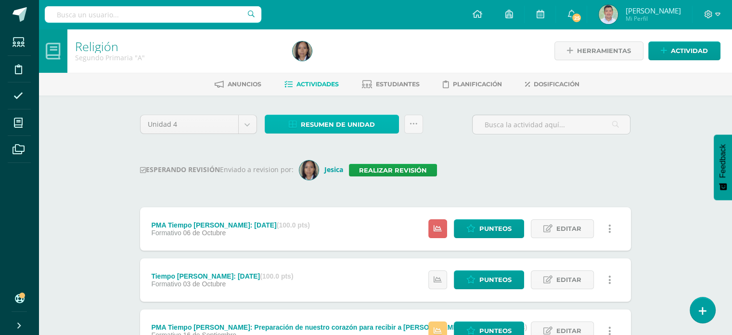
click at [363, 127] on span "Resumen de unidad" at bounding box center [338, 125] width 74 height 18
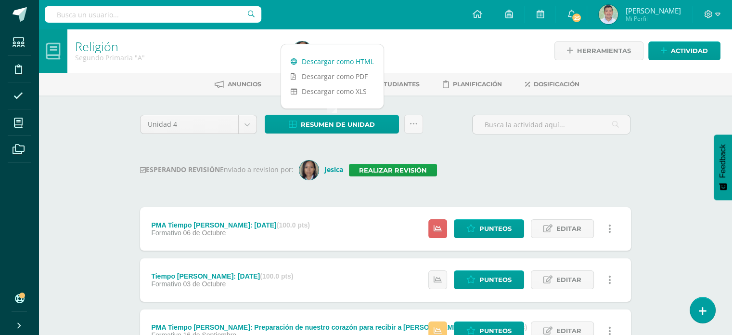
click at [363, 64] on link "Descargar como HTML" at bounding box center [332, 61] width 103 height 15
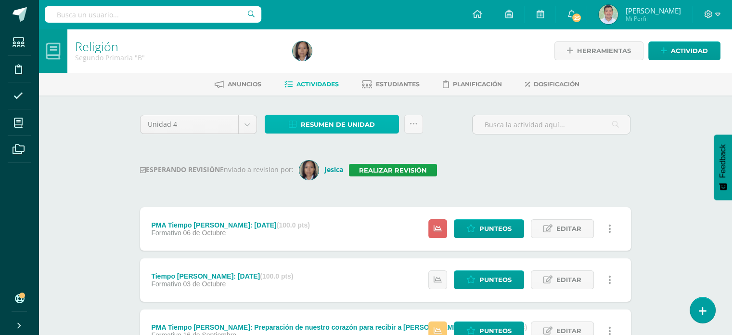
click at [365, 123] on span "Resumen de unidad" at bounding box center [338, 125] width 74 height 18
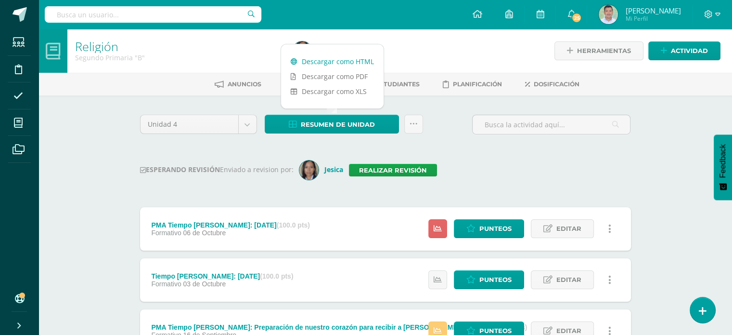
click at [360, 66] on link "Descargar como HTML" at bounding box center [332, 61] width 103 height 15
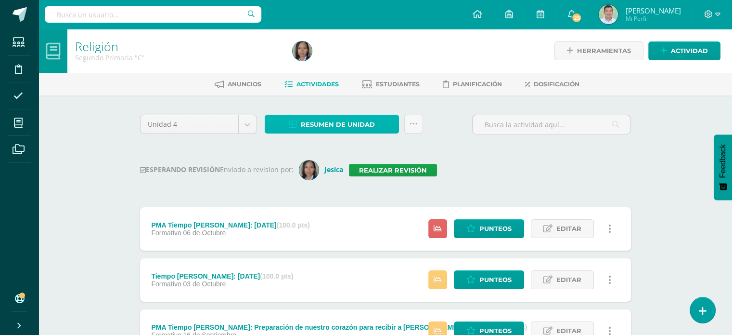
click at [362, 122] on span "Resumen de unidad" at bounding box center [338, 125] width 74 height 18
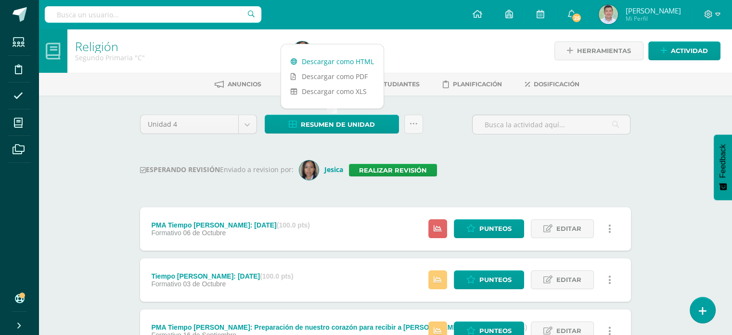
click at [364, 60] on link "Descargar como HTML" at bounding box center [332, 61] width 103 height 15
